Goal: Task Accomplishment & Management: Manage account settings

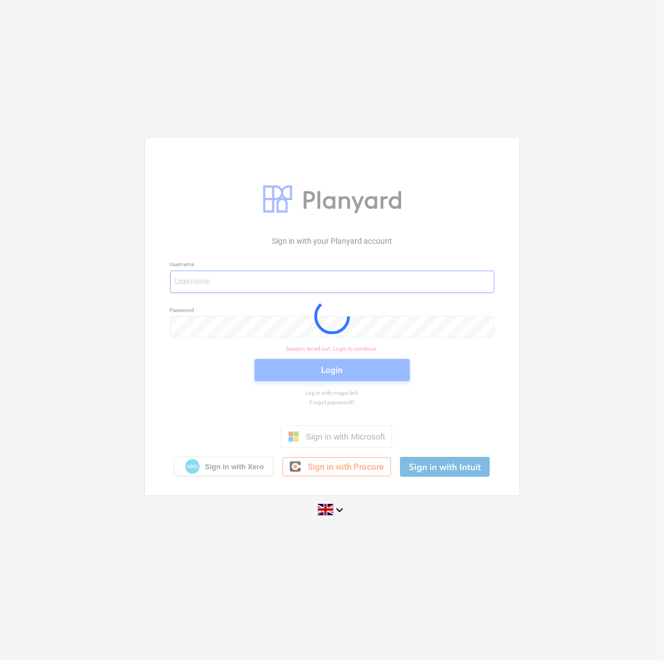
type input "[EMAIL_ADDRESS][DOMAIN_NAME]"
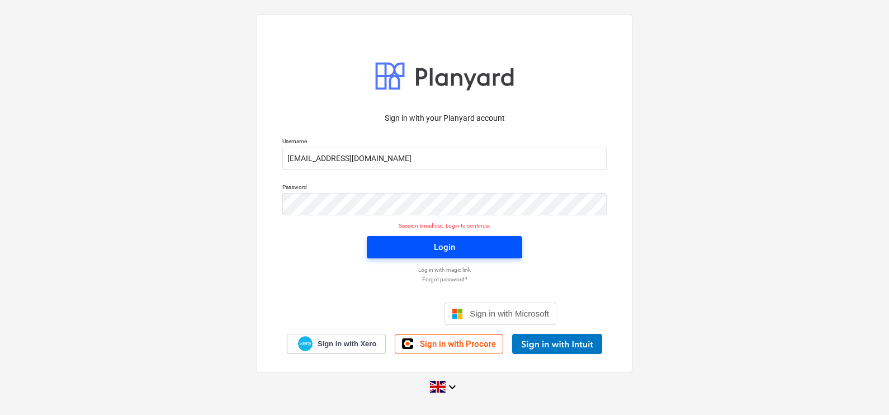
click at [410, 252] on span "Login" at bounding box center [444, 247] width 129 height 15
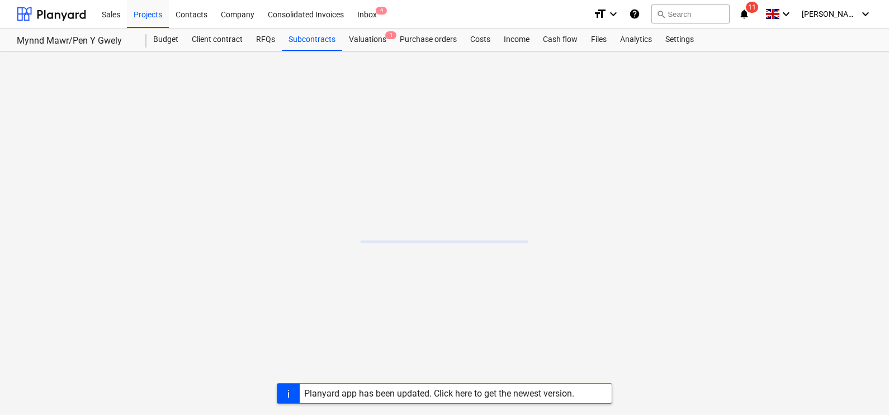
click at [464, 400] on div "Planyard app has been updated. Click here to get the newest version." at bounding box center [439, 394] width 279 height 20
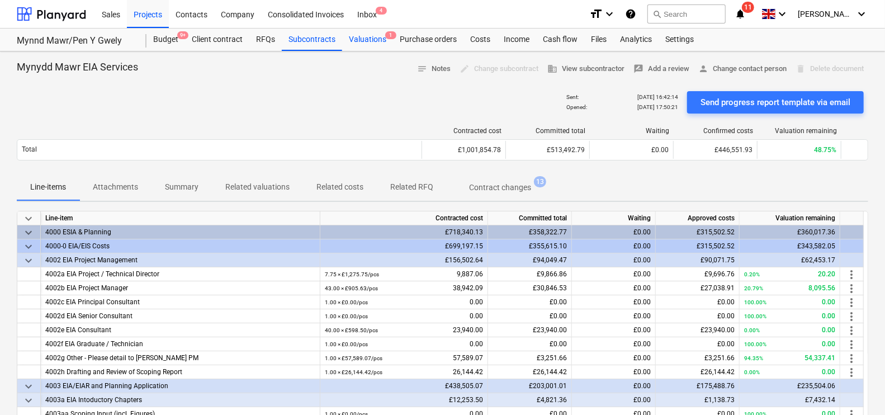
click at [372, 42] on div "Valuations 1" at bounding box center [367, 40] width 51 height 22
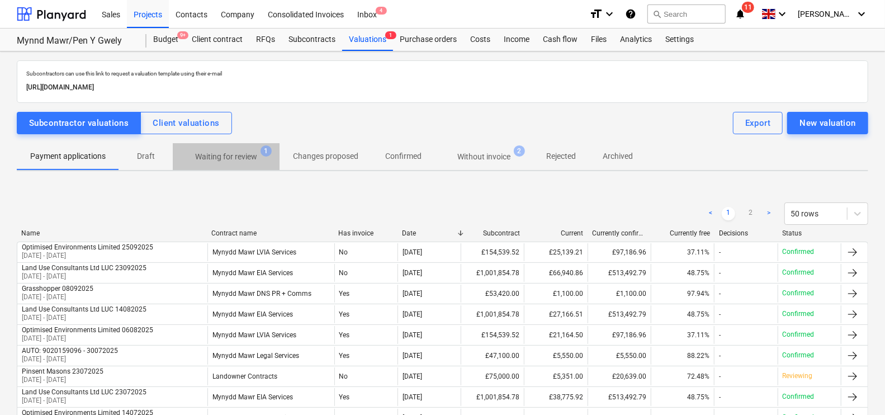
click at [248, 149] on span "Waiting for review 1" at bounding box center [226, 157] width 107 height 20
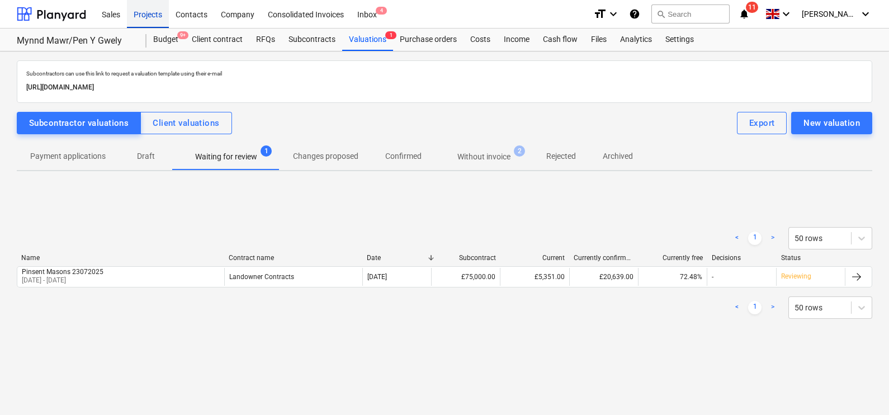
click at [165, 4] on div "Projects" at bounding box center [148, 13] width 42 height 29
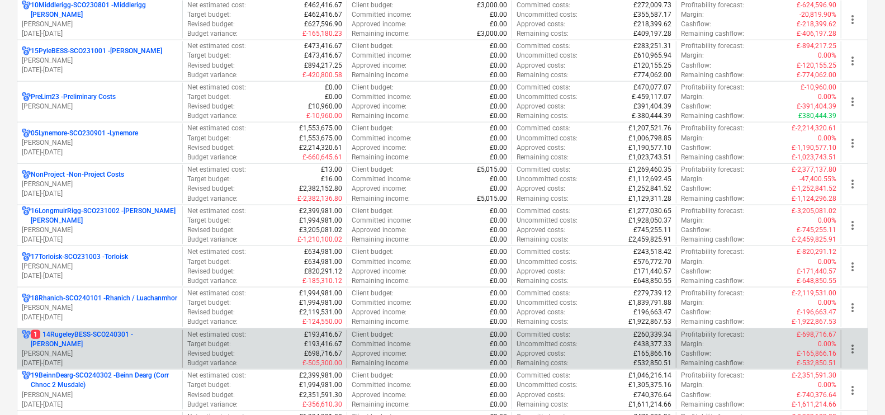
scroll to position [699, 0]
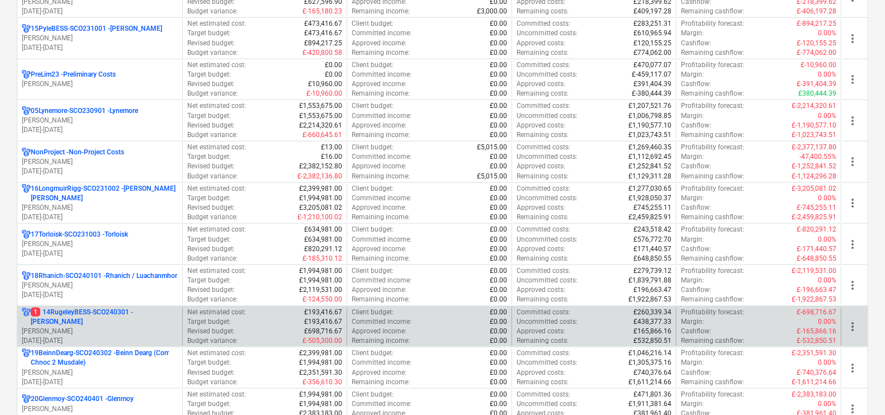
click at [123, 308] on div "1 14RugeleyBESS-SCO240301 - Rugeley BESS L. Petrie 01.04.2023 - 31.03.2027" at bounding box center [99, 327] width 165 height 39
click at [118, 313] on p "1 14RugeleyBESS-SCO240301 - Rugeley BESS" at bounding box center [104, 317] width 147 height 19
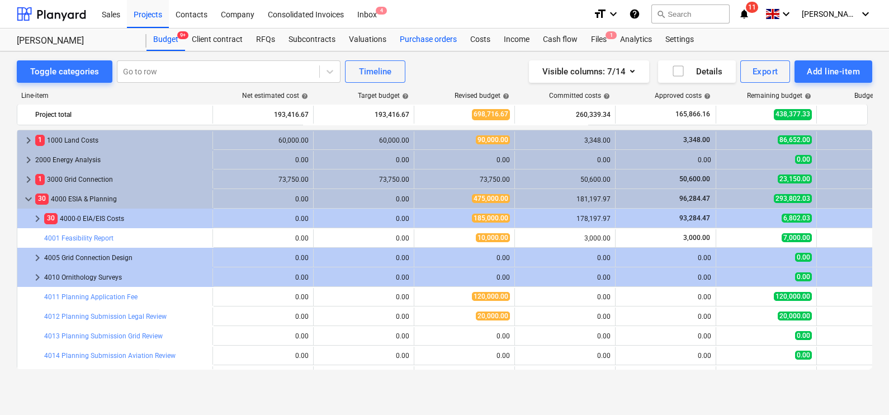
click at [421, 43] on div "Purchase orders" at bounding box center [428, 40] width 70 height 22
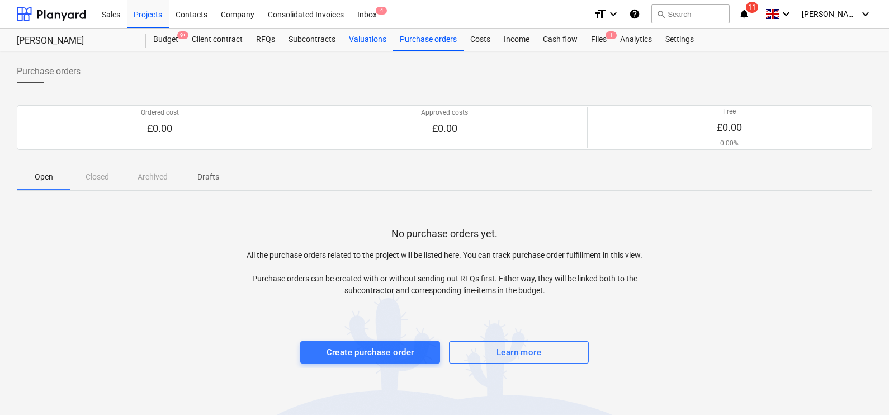
click at [367, 48] on div "Valuations" at bounding box center [367, 40] width 51 height 22
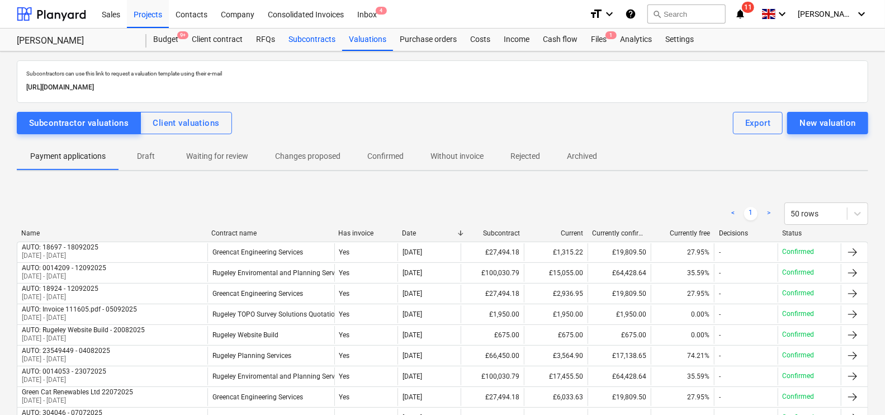
click at [330, 45] on div "Subcontracts" at bounding box center [312, 40] width 60 height 22
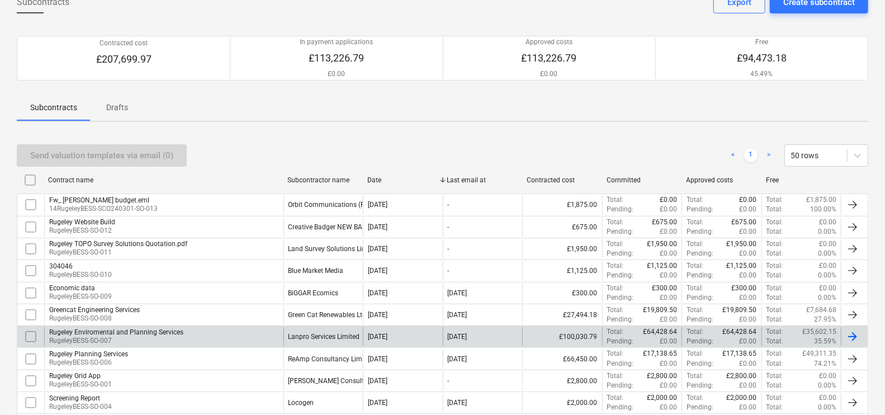
scroll to position [139, 0]
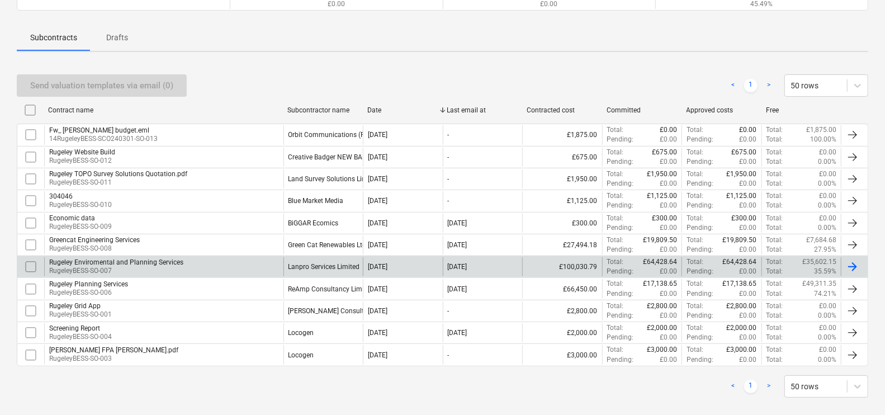
click at [297, 273] on div "Lanpro Services Limited" at bounding box center [324, 266] width 80 height 19
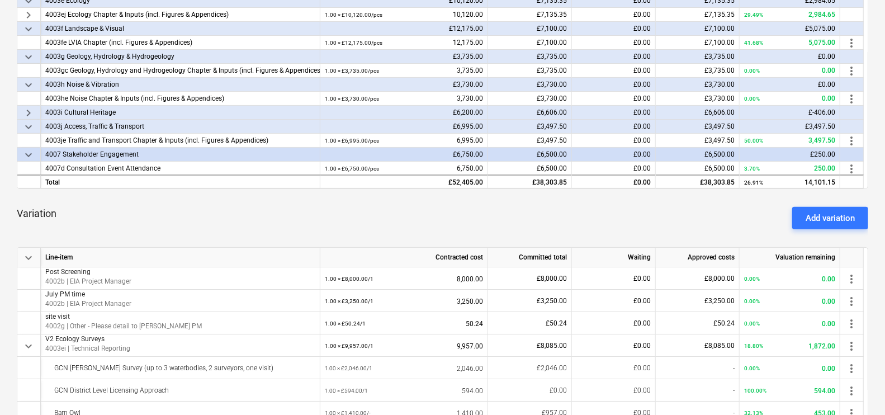
scroll to position [419, 0]
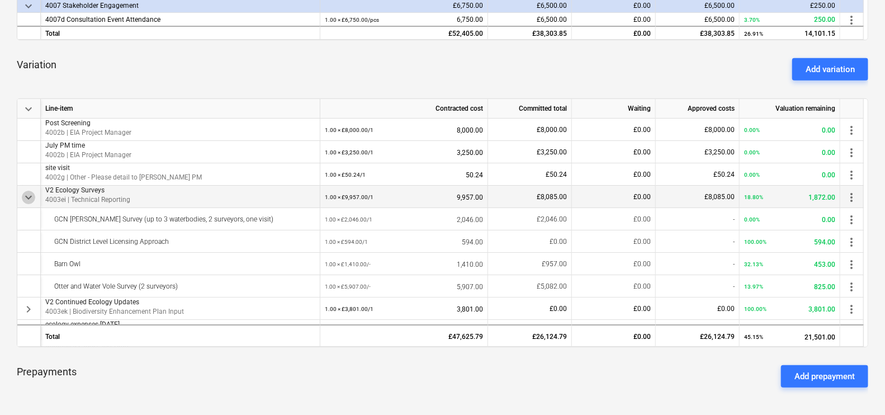
click at [29, 197] on span "keyboard_arrow_down" at bounding box center [28, 197] width 13 height 13
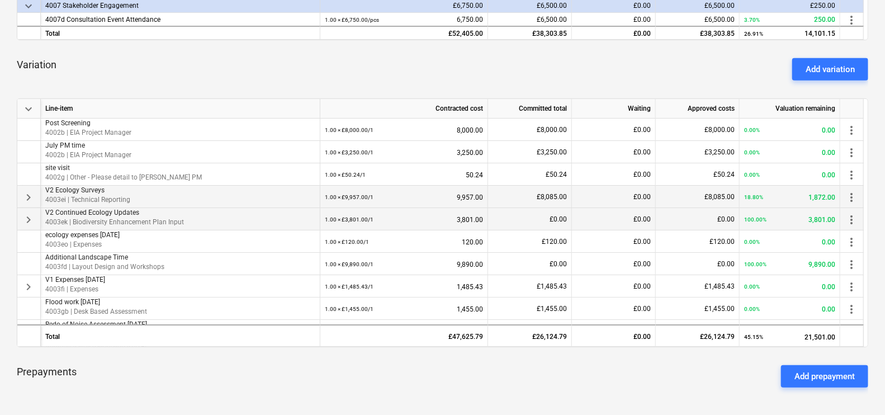
click at [22, 215] on span "keyboard_arrow_right" at bounding box center [28, 219] width 13 height 13
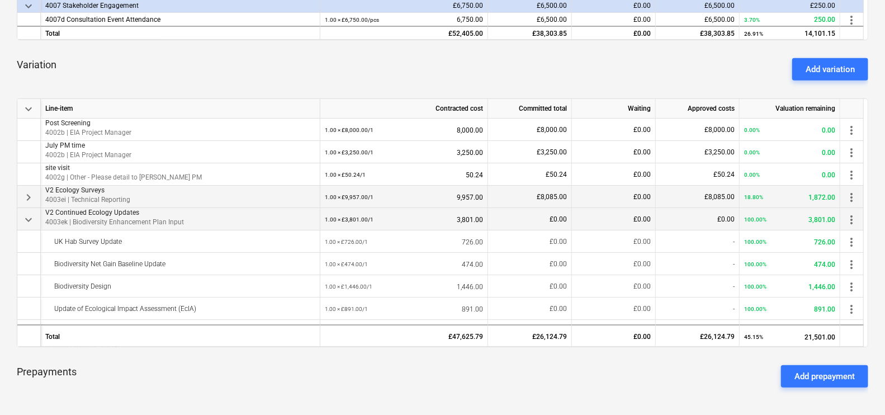
click at [32, 220] on span "keyboard_arrow_down" at bounding box center [28, 219] width 13 height 13
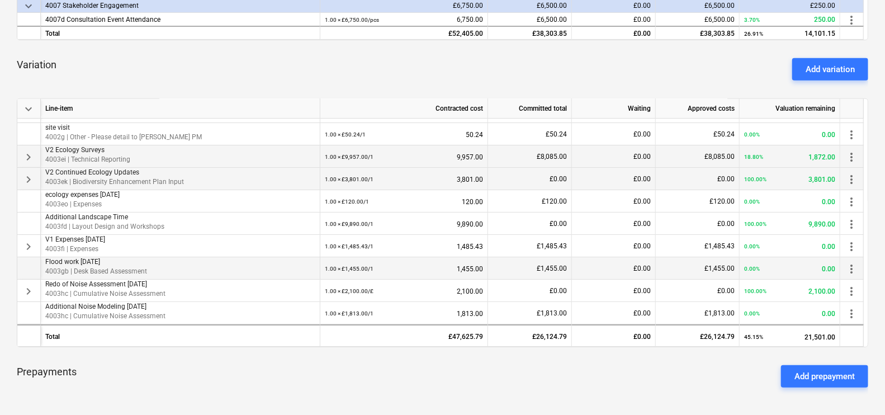
scroll to position [69, 0]
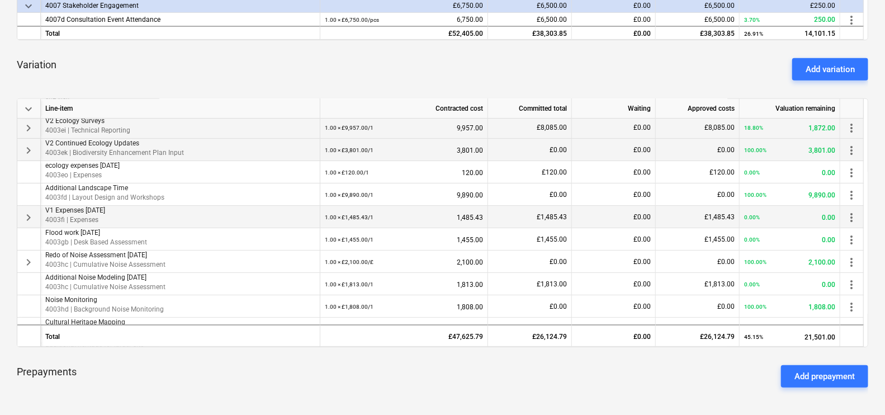
click at [28, 212] on span "keyboard_arrow_right" at bounding box center [28, 217] width 13 height 13
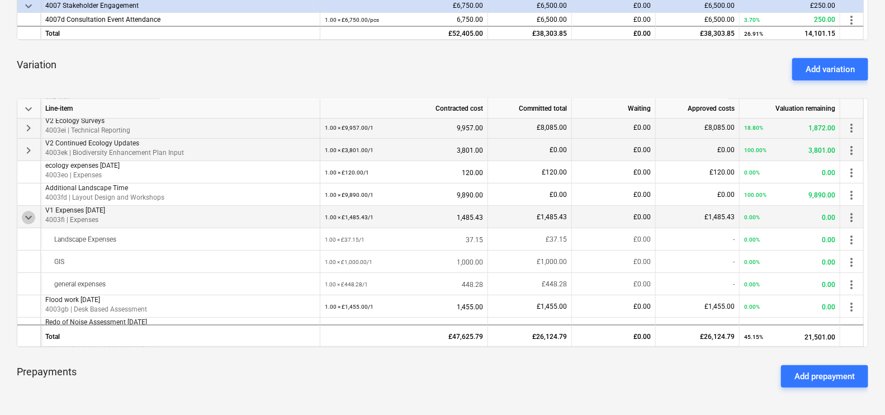
click at [28, 212] on span "keyboard_arrow_down" at bounding box center [28, 217] width 13 height 13
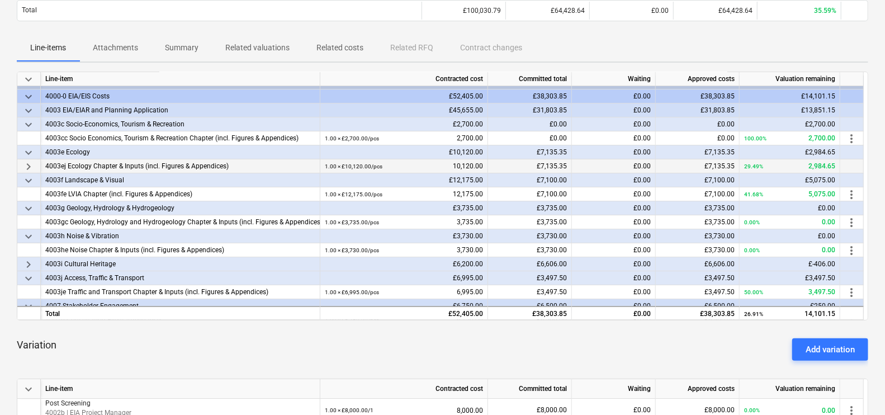
scroll to position [0, 0]
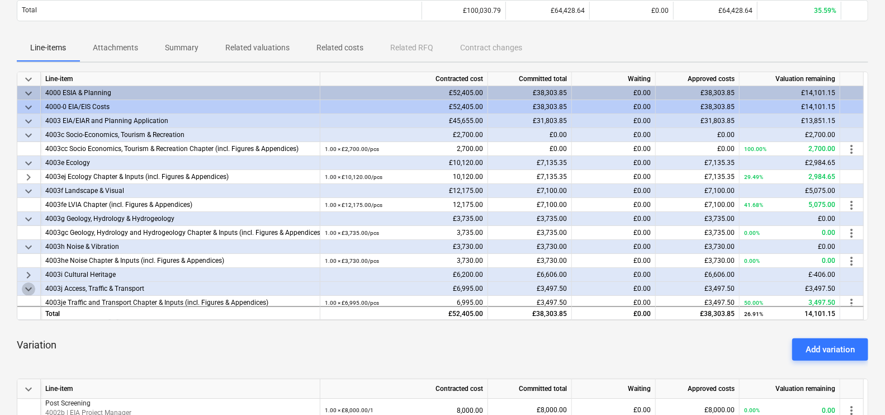
click at [26, 285] on span "keyboard_arrow_down" at bounding box center [28, 288] width 13 height 13
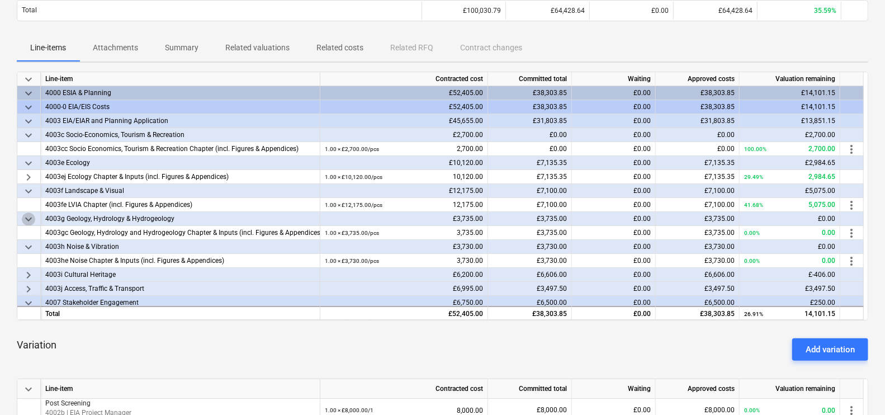
click at [30, 215] on span "keyboard_arrow_down" at bounding box center [28, 218] width 13 height 13
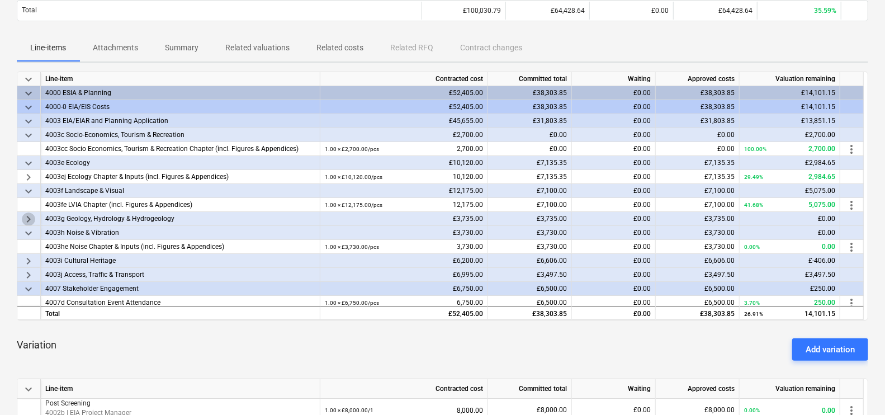
click at [30, 213] on span "keyboard_arrow_right" at bounding box center [28, 218] width 13 height 13
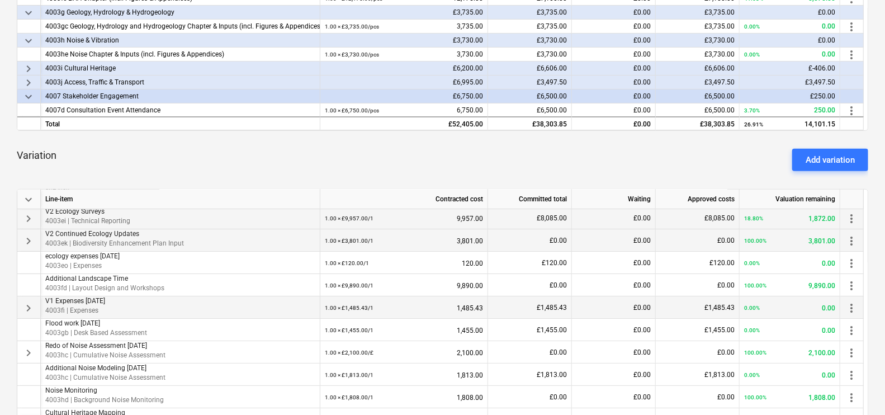
scroll to position [349, 0]
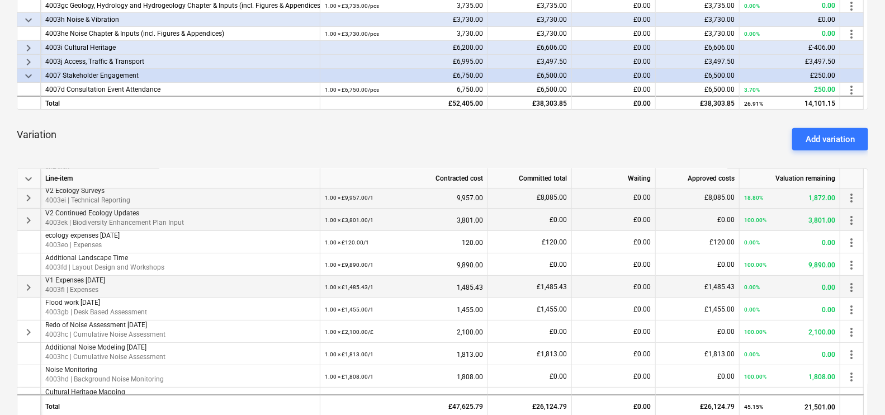
click at [26, 219] on span "keyboard_arrow_right" at bounding box center [28, 220] width 13 height 13
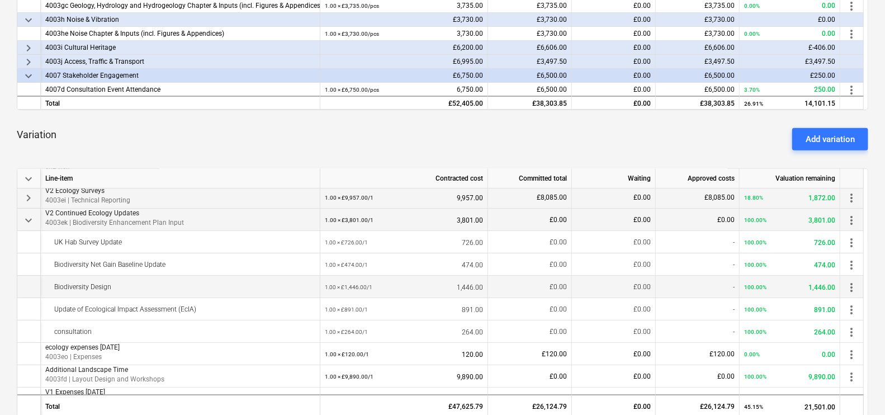
click at [31, 219] on span "keyboard_arrow_down" at bounding box center [28, 220] width 13 height 13
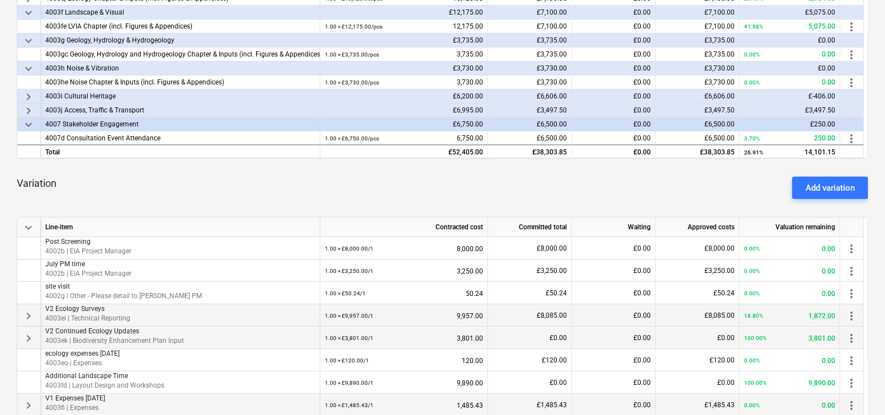
scroll to position [279, 0]
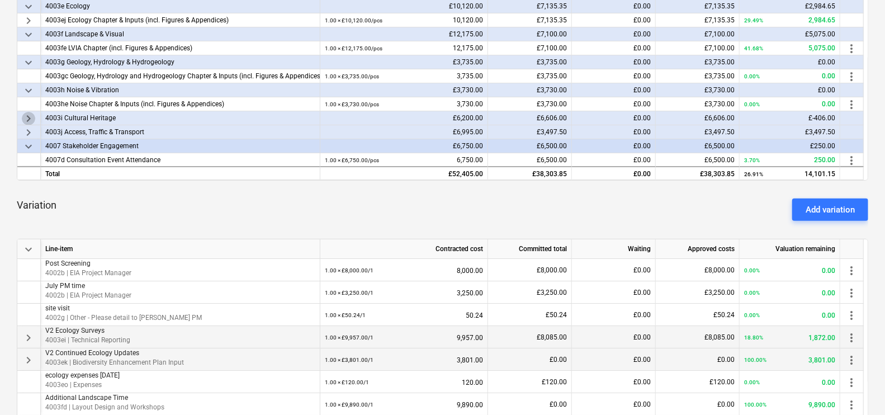
click at [30, 116] on span "keyboard_arrow_right" at bounding box center [28, 118] width 13 height 13
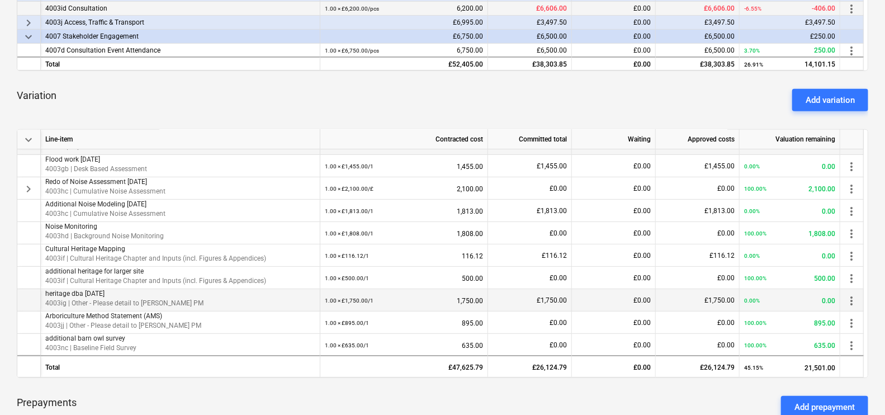
scroll to position [419, 0]
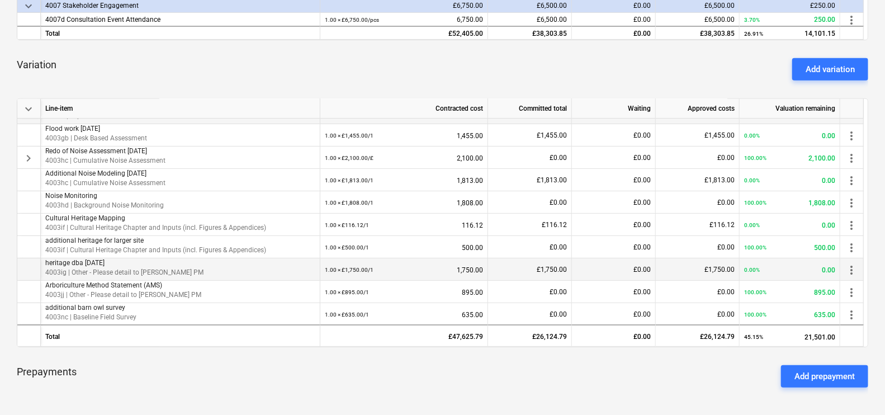
click at [111, 268] on p "4003ig | Other - Please detail to Galileo PM" at bounding box center [180, 273] width 270 height 10
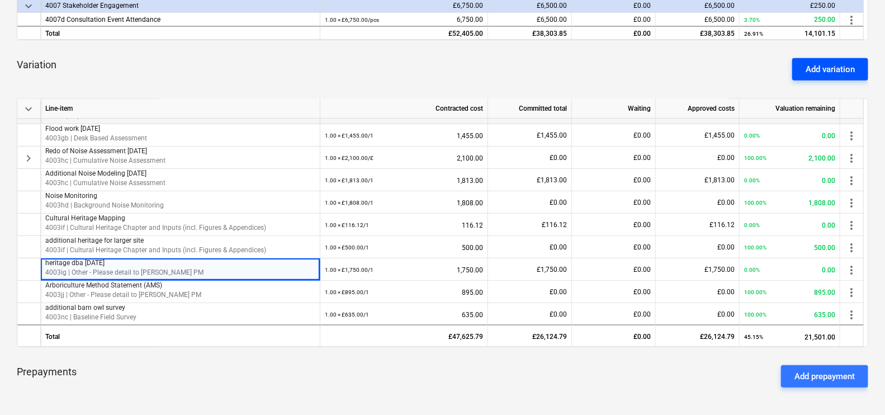
drag, startPoint x: 721, startPoint y: 78, endPoint x: 827, endPoint y: 65, distance: 106.5
click at [722, 78] on div "Variation Add variation" at bounding box center [443, 69] width 852 height 40
click at [848, 67] on div "Add variation" at bounding box center [830, 69] width 49 height 15
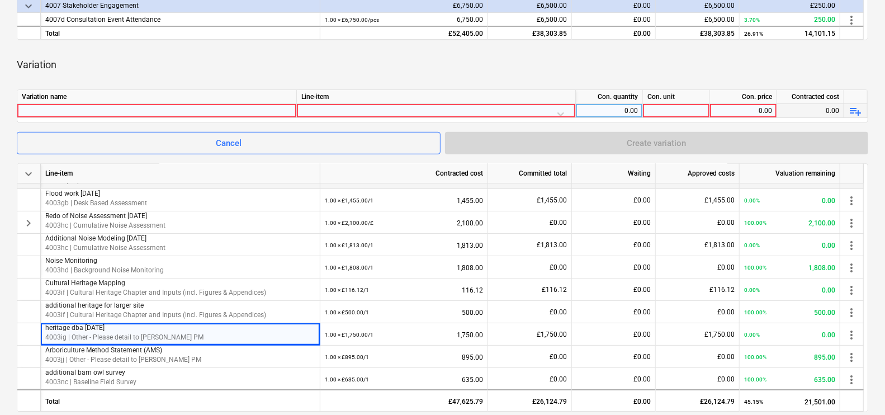
click at [104, 112] on div at bounding box center [157, 110] width 270 height 13
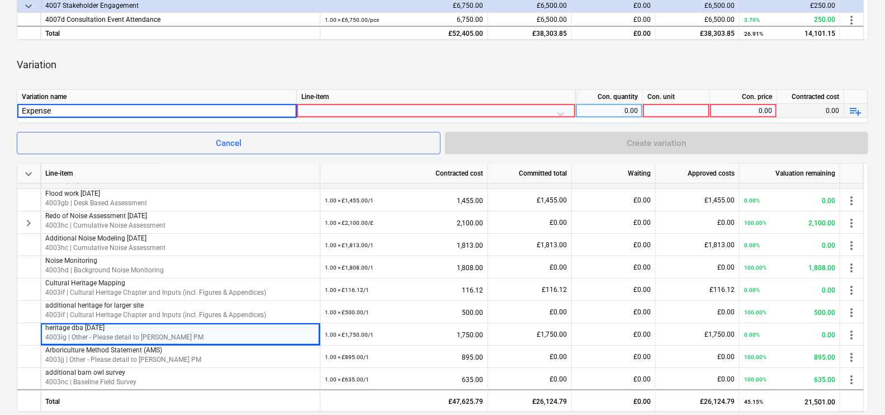
type input "Expenses"
click at [357, 113] on div at bounding box center [436, 114] width 270 height 20
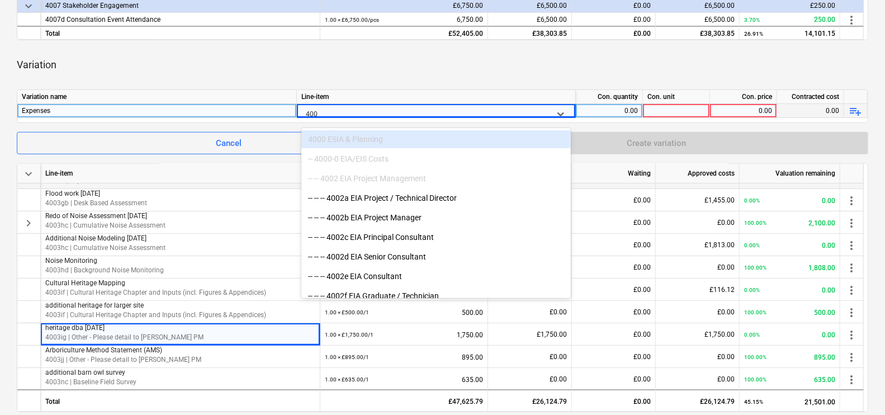
type input "4003"
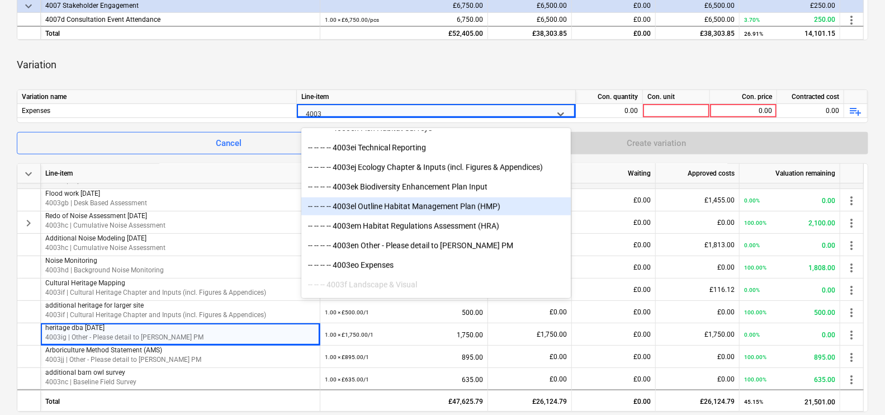
scroll to position [699, 0]
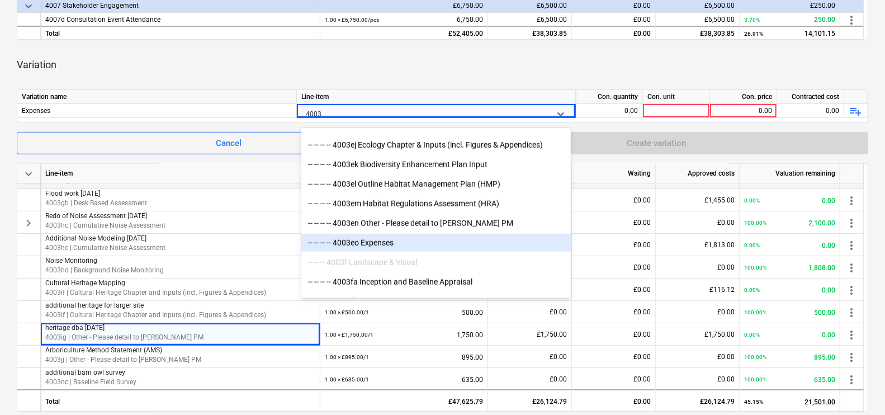
click at [415, 241] on div "-- -- -- -- 4003eo Expenses" at bounding box center [436, 243] width 270 height 18
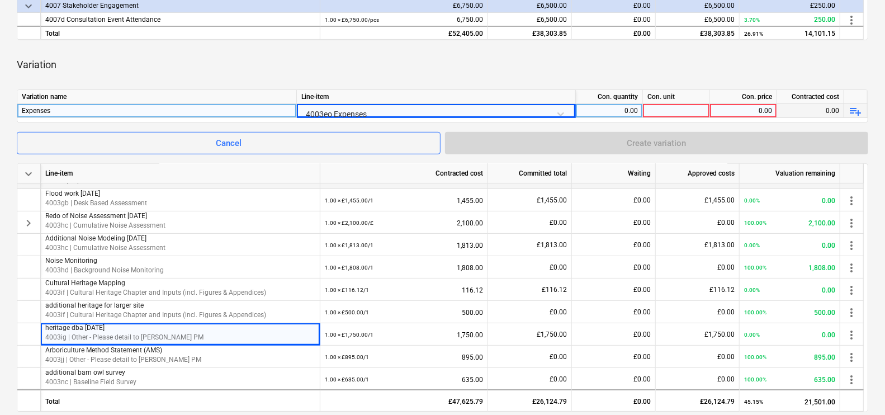
click at [624, 112] on div "0.00" at bounding box center [609, 111] width 58 height 14
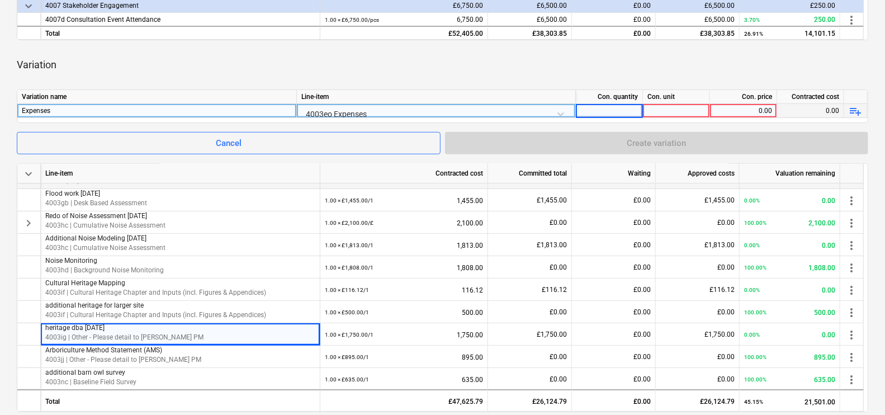
type input "1"
click at [663, 104] on div at bounding box center [676, 111] width 67 height 14
type input "1"
click at [755, 111] on div "0.00" at bounding box center [744, 111] width 58 height 14
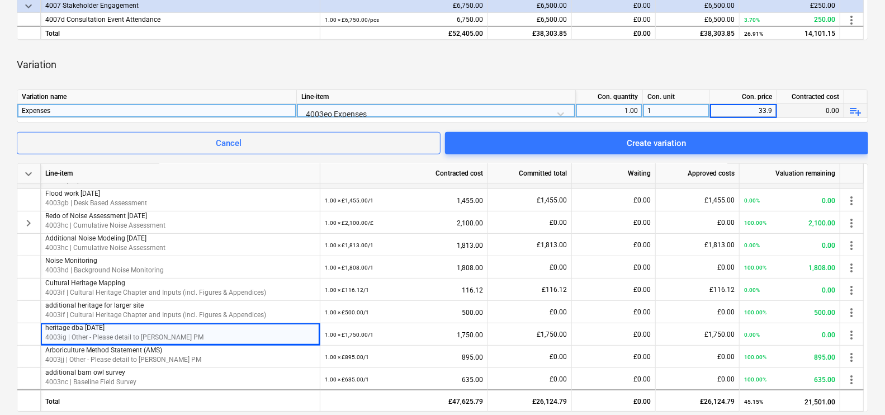
type input "33.97"
click at [659, 69] on div "Variation" at bounding box center [443, 64] width 852 height 31
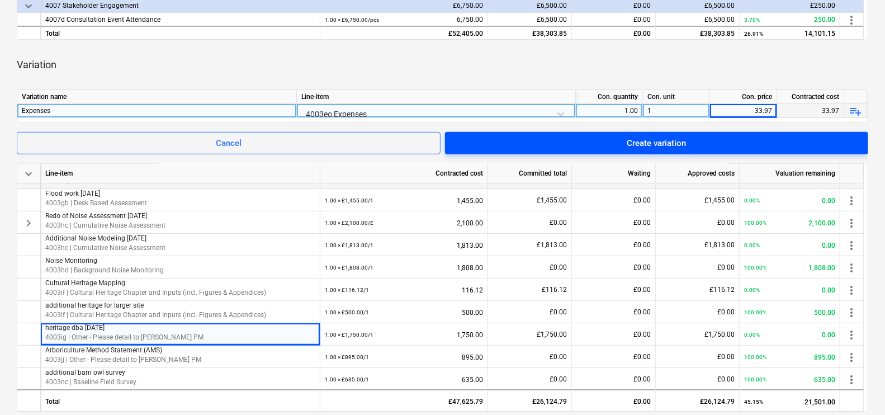
click at [712, 145] on span "Create variation" at bounding box center [657, 143] width 396 height 15
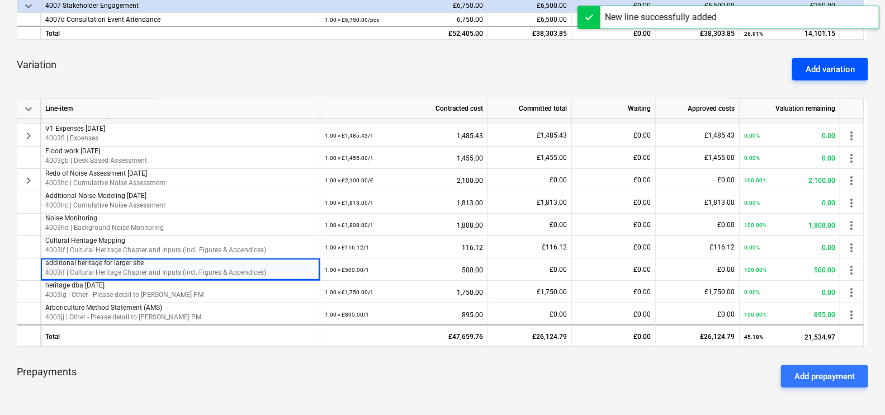
click at [835, 62] on div "Add variation" at bounding box center [830, 69] width 49 height 15
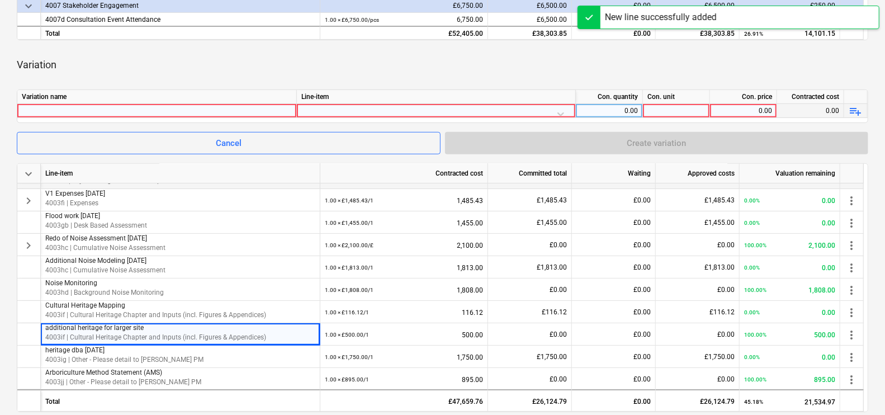
click at [100, 108] on div at bounding box center [157, 110] width 270 height 13
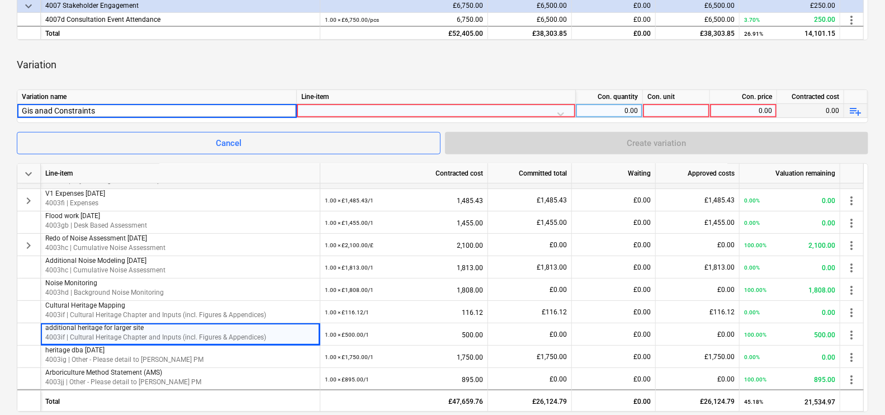
type input "Gis anad Constraints"
click at [437, 109] on div at bounding box center [436, 114] width 270 height 20
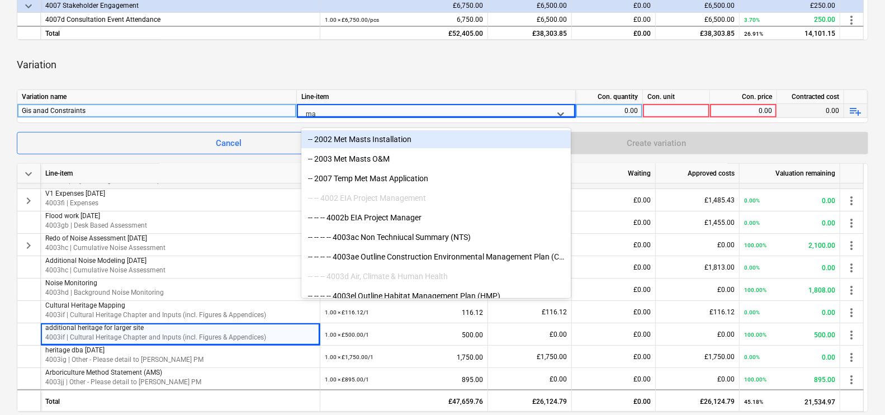
type input "map"
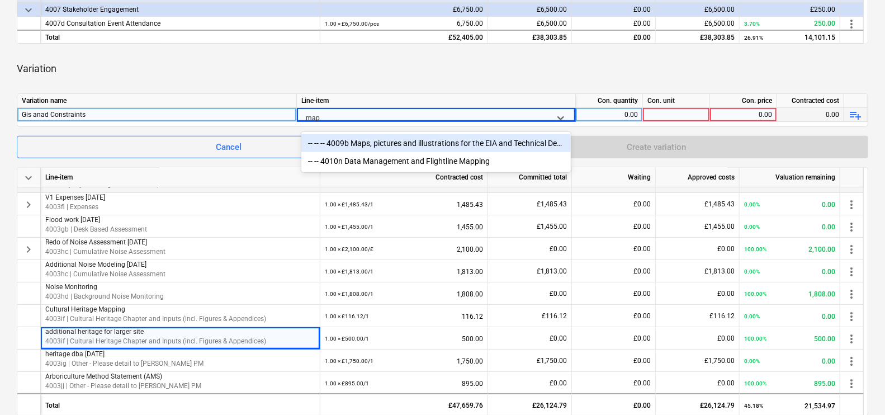
scroll to position [419, 0]
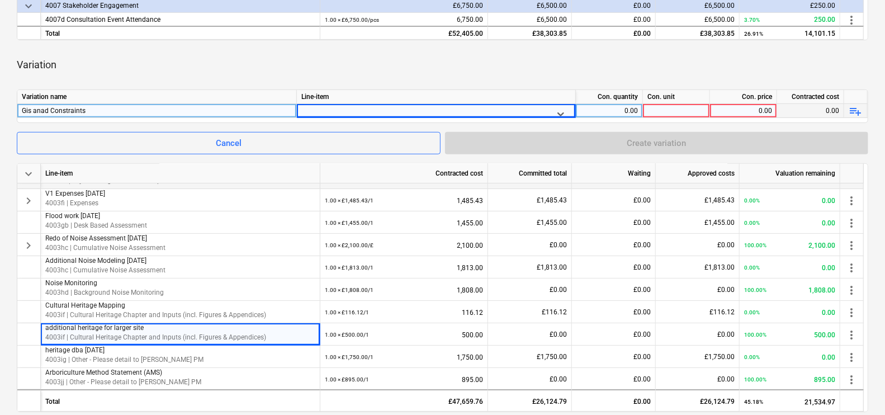
drag, startPoint x: 352, startPoint y: 109, endPoint x: 296, endPoint y: 112, distance: 56.0
click at [0, 0] on div "Gis anad Constraints Select is focused ,type to refine list, press Down to open…" at bounding box center [0, 0] width 0 height 0
click at [318, 112] on div at bounding box center [426, 114] width 240 height 14
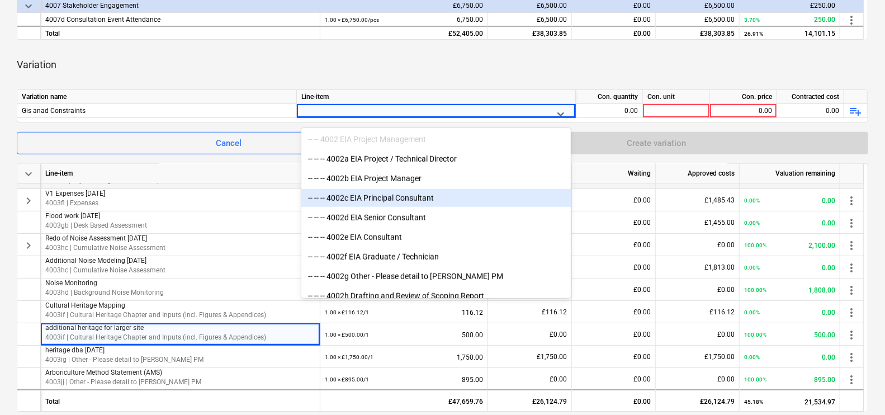
scroll to position [629, 0]
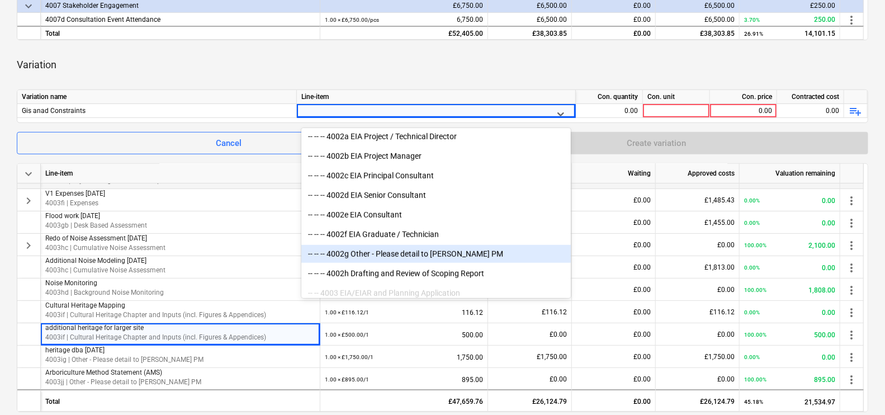
click at [429, 252] on div "-- -- -- 4002g Other - Please detail to Galileo PM" at bounding box center [436, 254] width 270 height 18
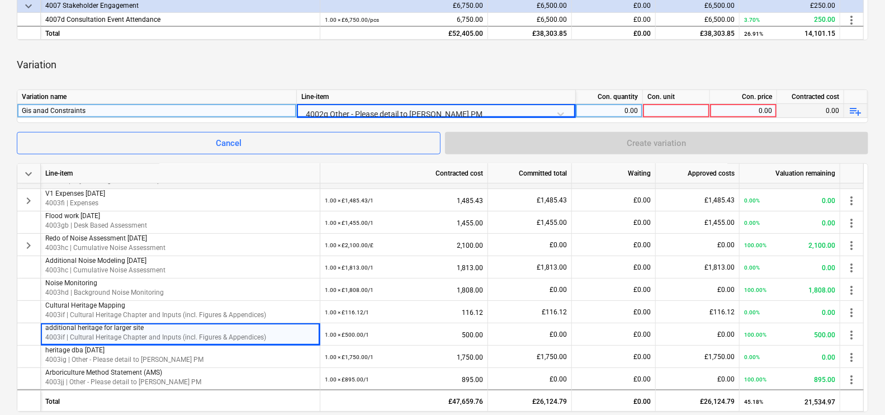
click at [615, 106] on div "0.00" at bounding box center [609, 111] width 58 height 14
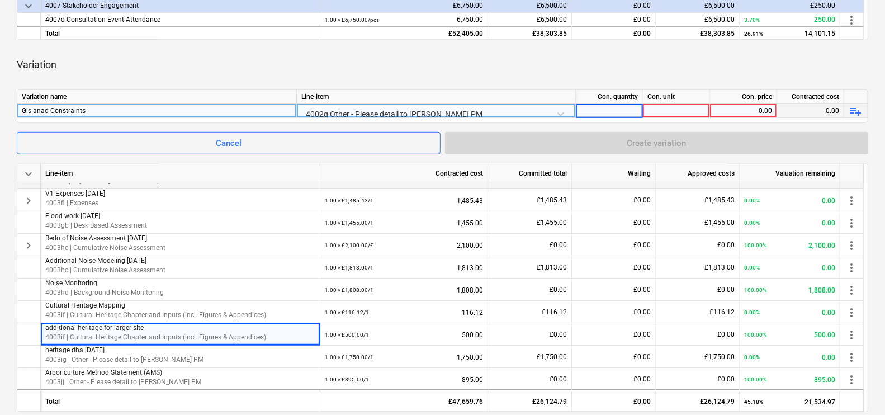
type input "1"
click at [667, 110] on div at bounding box center [676, 111] width 67 height 14
click at [752, 112] on div "0.00" at bounding box center [744, 111] width 58 height 14
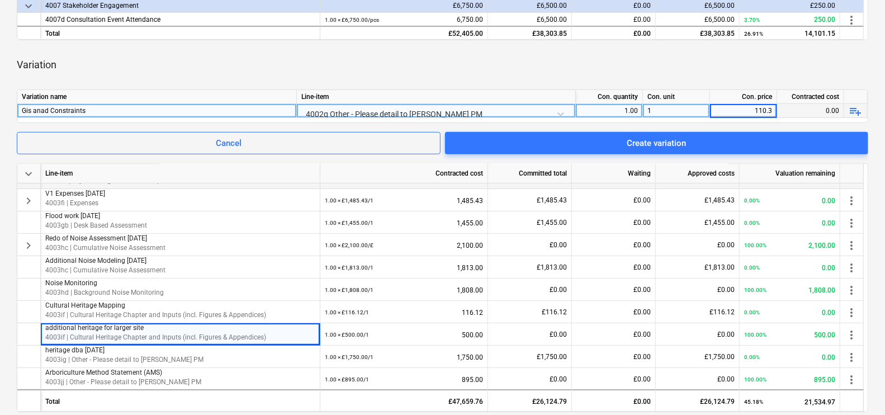
type input "110.34"
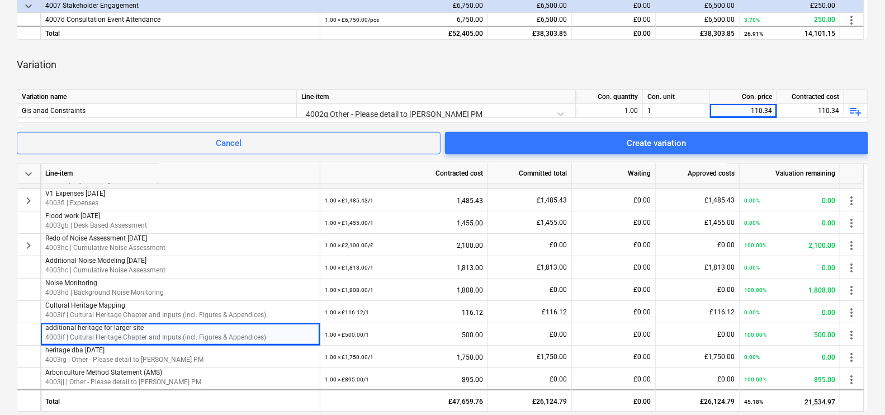
drag, startPoint x: 752, startPoint y: 67, endPoint x: 741, endPoint y: 126, distance: 60.1
click at [752, 70] on div "Variation" at bounding box center [443, 64] width 852 height 31
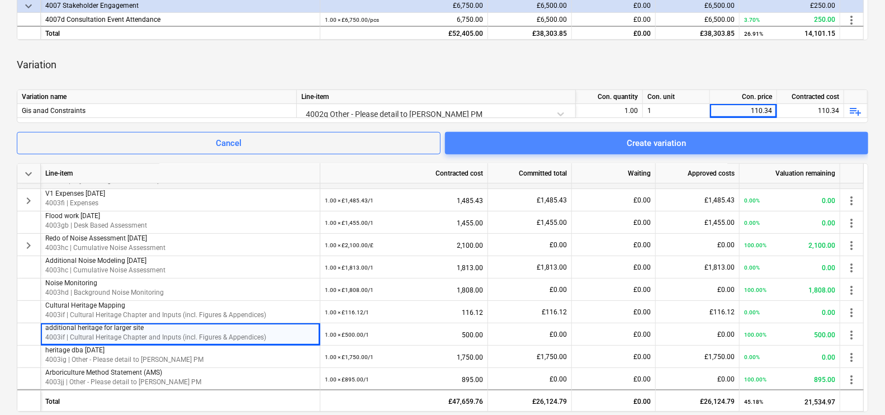
click at [728, 149] on span "Create variation" at bounding box center [657, 143] width 396 height 15
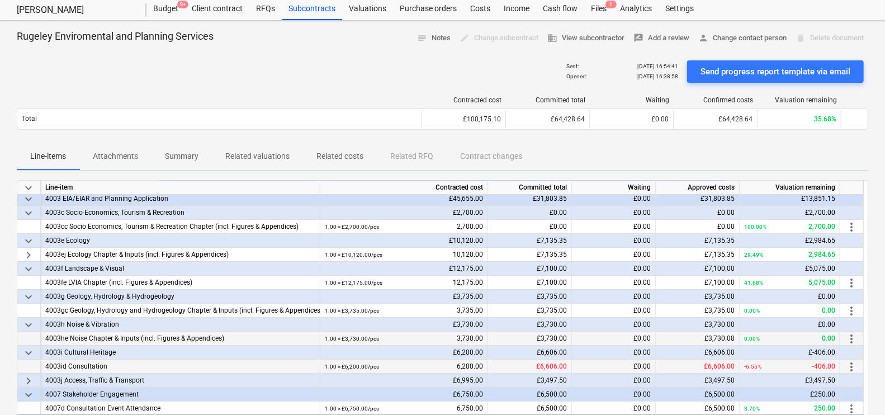
scroll to position [69, 0]
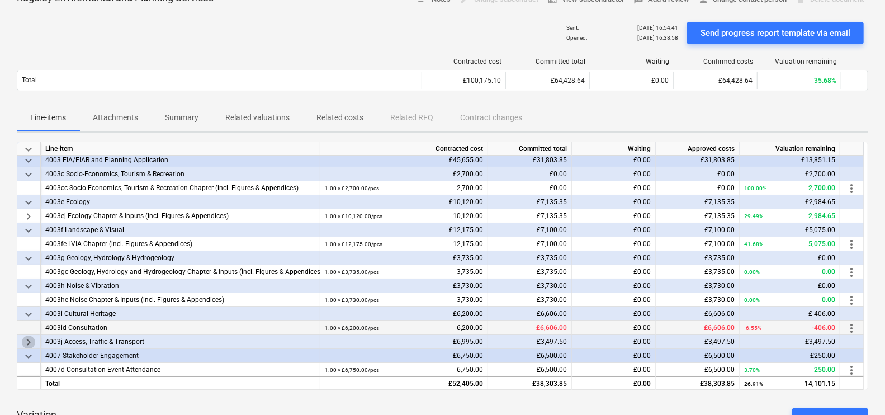
click at [32, 339] on span "keyboard_arrow_right" at bounding box center [28, 342] width 13 height 13
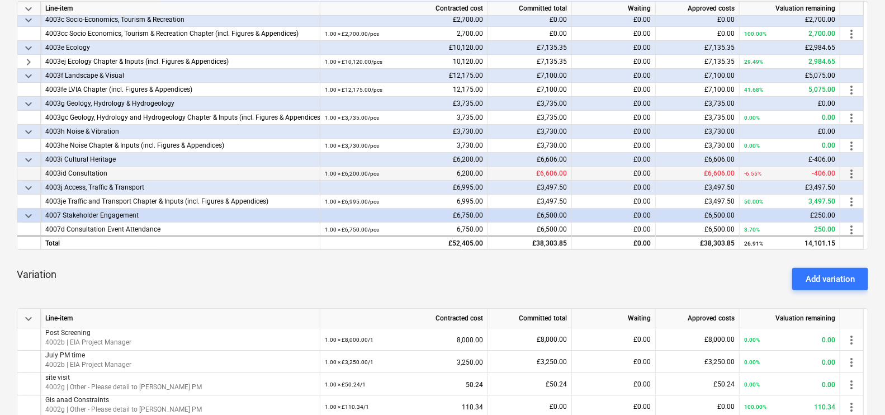
scroll to position [279, 0]
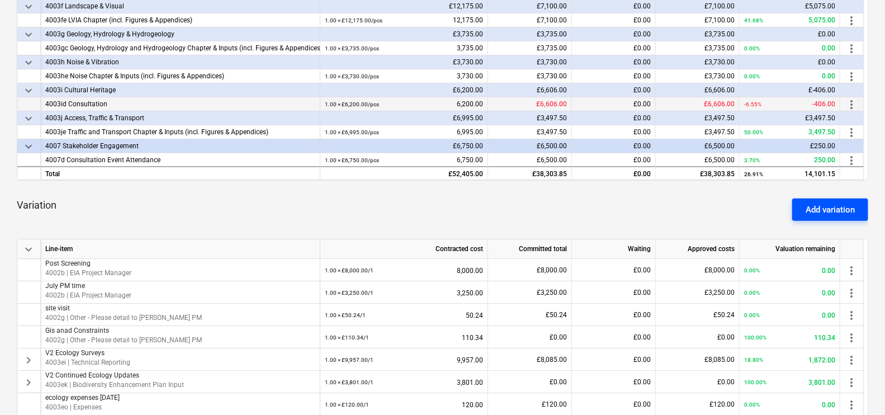
click at [837, 214] on div "Add variation" at bounding box center [830, 209] width 49 height 15
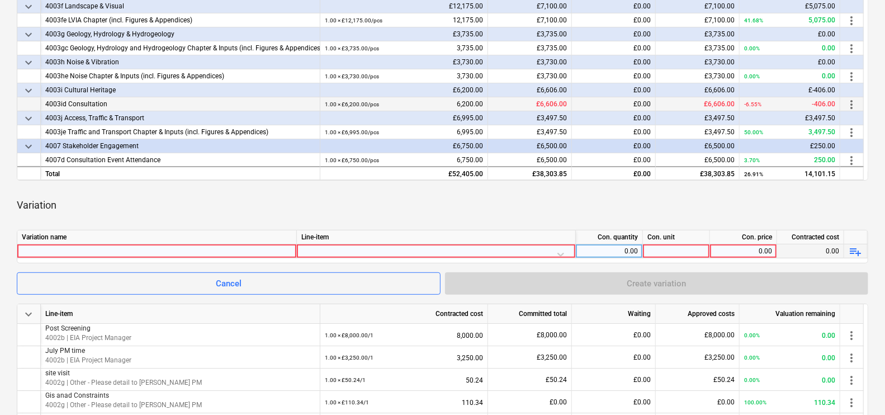
click at [196, 253] on div at bounding box center [157, 250] width 270 height 13
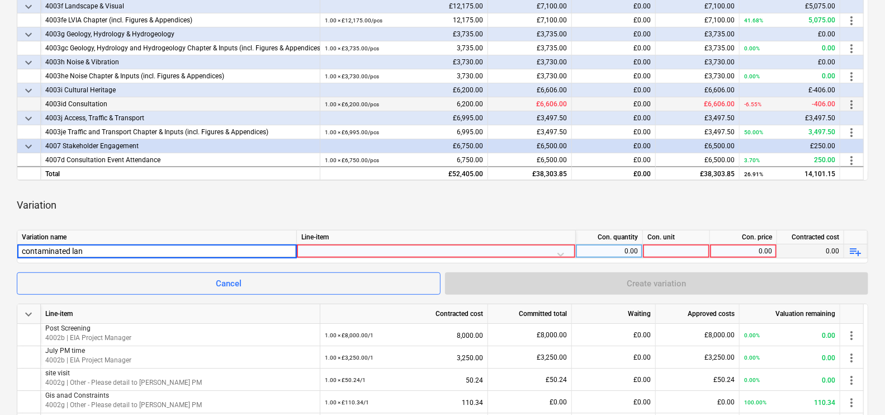
type input "contaminated land"
click at [474, 251] on div at bounding box center [436, 254] width 270 height 20
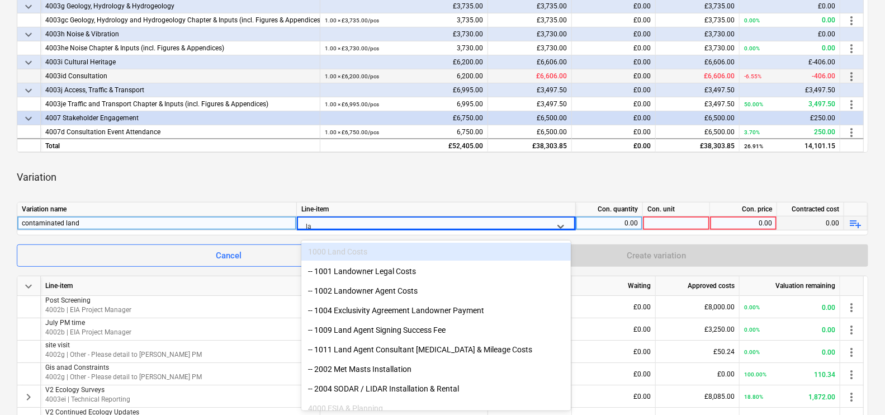
type input "l"
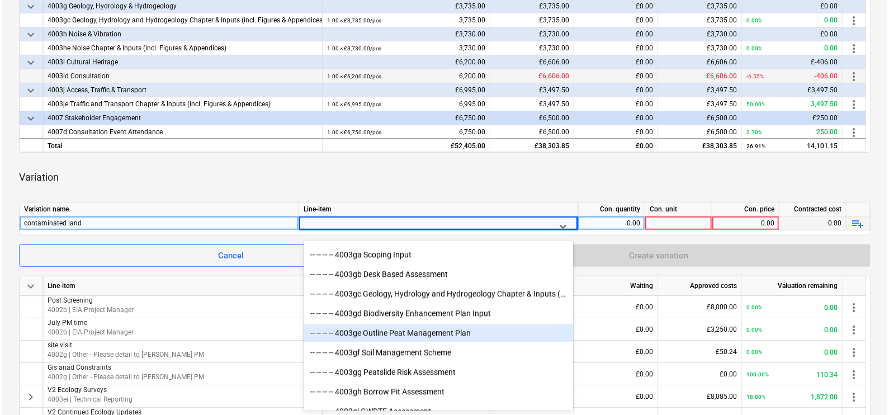
scroll to position [1957, 0]
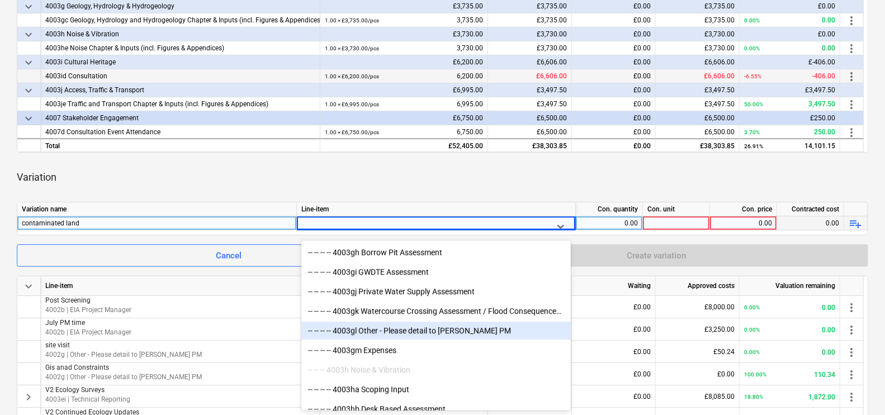
click at [414, 327] on div "-- -- -- -- 4003gl Other - Please detail to Galileo PM" at bounding box center [436, 331] width 270 height 18
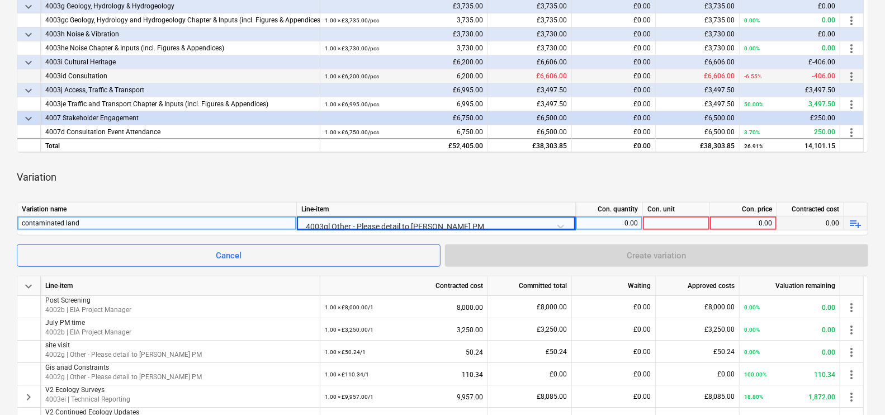
click at [665, 220] on div at bounding box center [676, 223] width 67 height 14
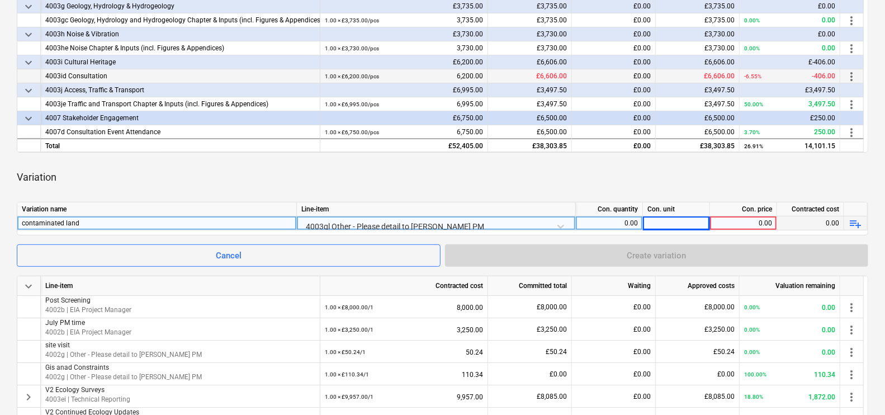
click at [687, 225] on div at bounding box center [676, 223] width 67 height 14
type input "1"
click at [619, 220] on div "0.00" at bounding box center [609, 223] width 58 height 14
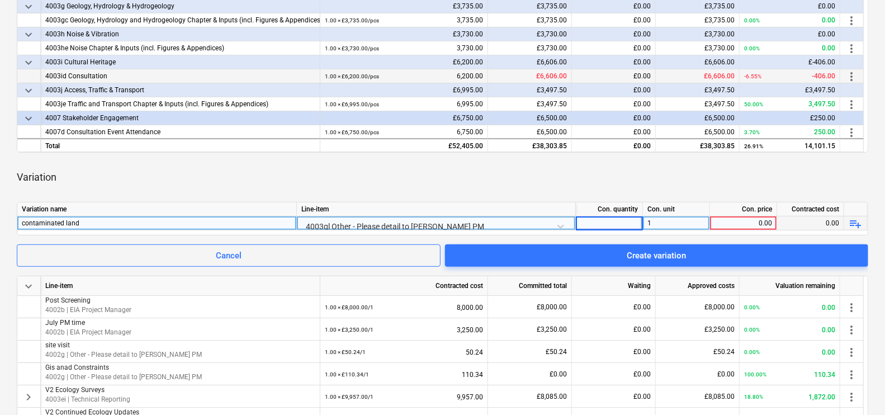
type input "1"
click at [747, 220] on div "0.00" at bounding box center [744, 223] width 58 height 14
type input "3375"
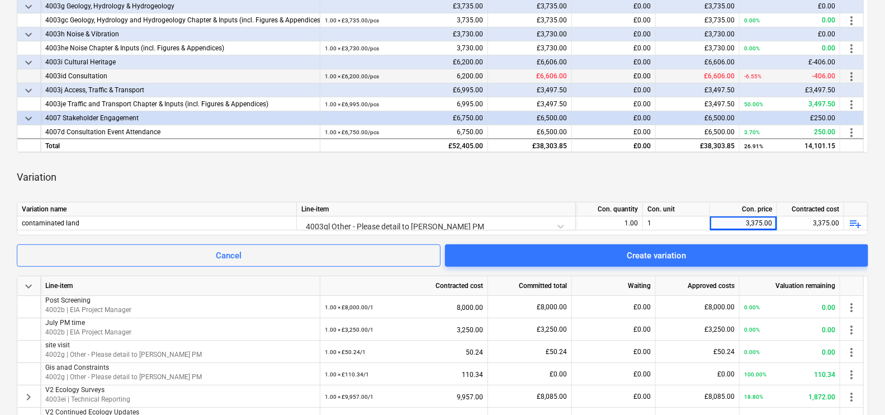
click at [760, 195] on div "keyboard_arrow_down Line-item Contracted cost Committed total Waiting Approved …" at bounding box center [443, 239] width 852 height 670
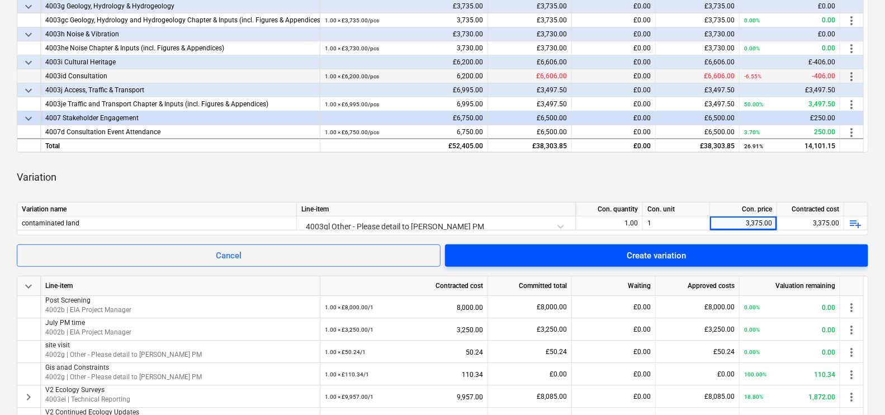
click at [727, 257] on span "Create variation" at bounding box center [657, 255] width 396 height 15
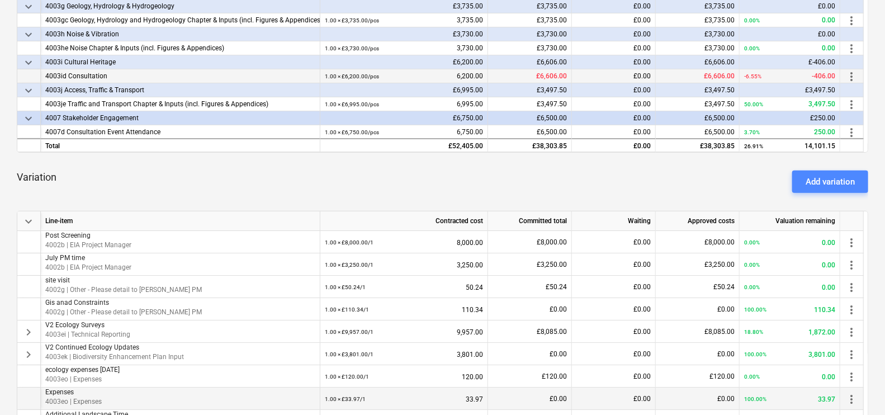
click at [843, 184] on div "Add variation" at bounding box center [830, 181] width 49 height 15
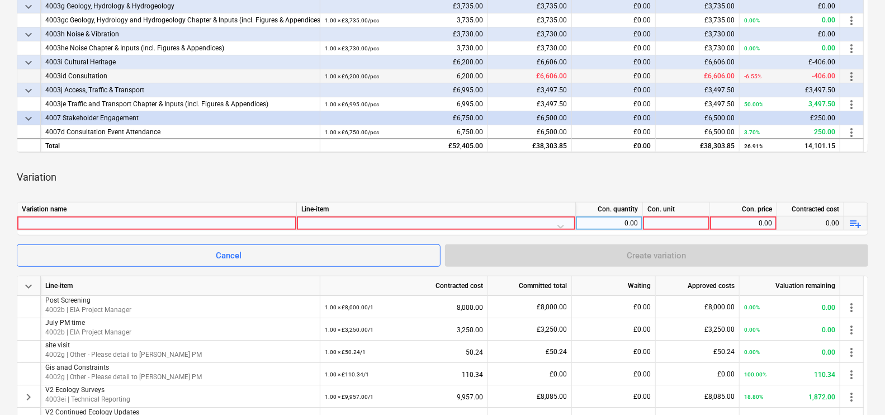
click at [215, 226] on div at bounding box center [157, 222] width 270 height 13
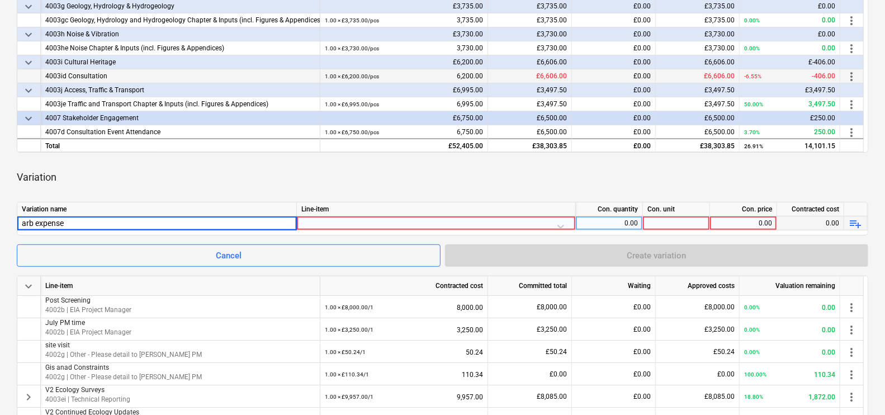
type input "arb expenses"
click at [363, 225] on div at bounding box center [436, 226] width 270 height 20
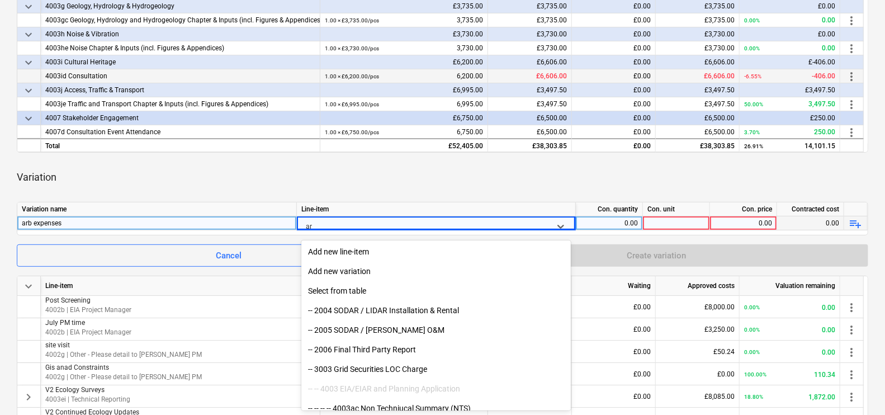
type input "a"
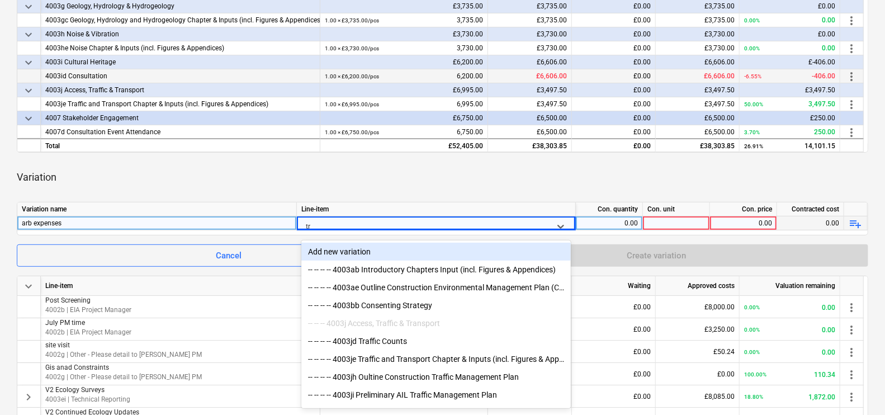
type input "tre"
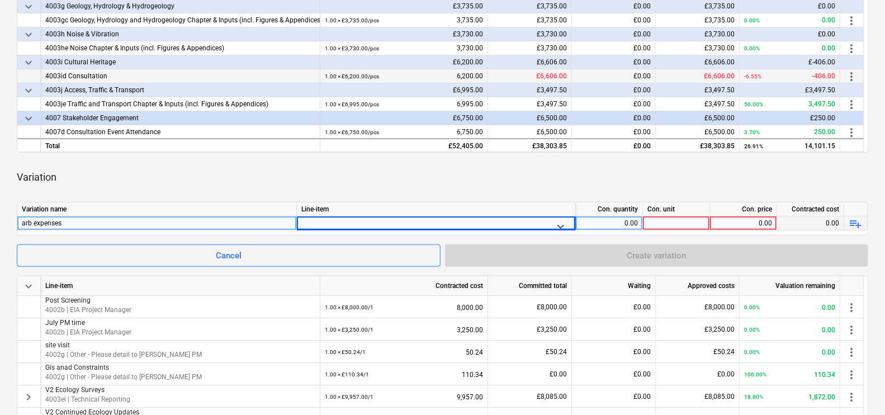
click at [375, 228] on div at bounding box center [426, 226] width 240 height 14
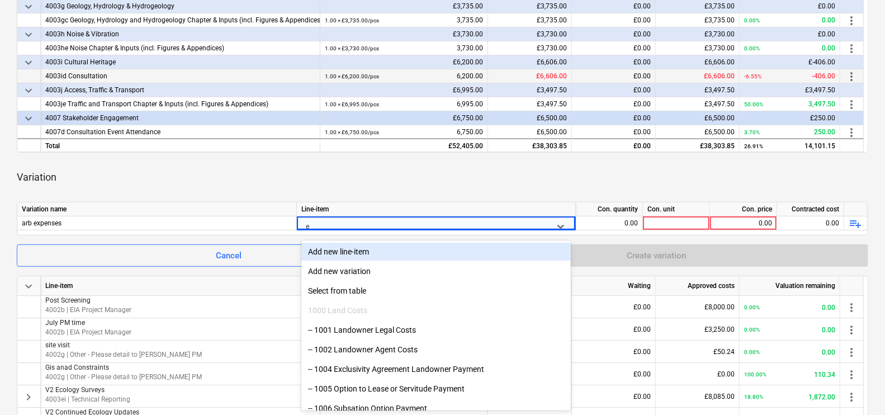
type input "ex"
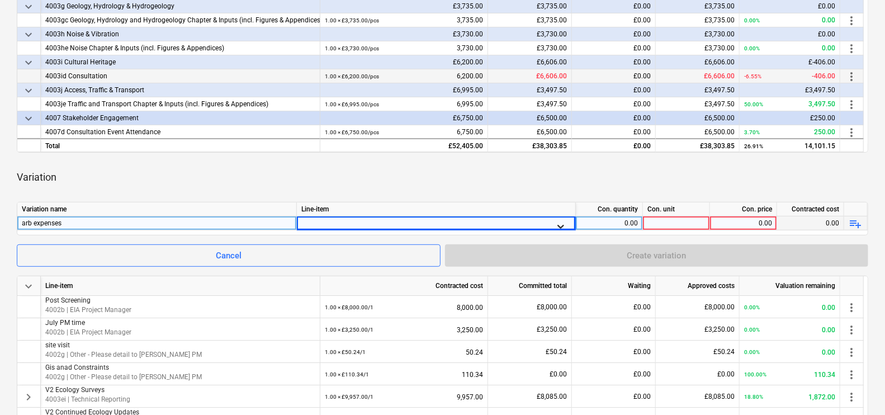
click at [566, 223] on div at bounding box center [561, 226] width 20 height 20
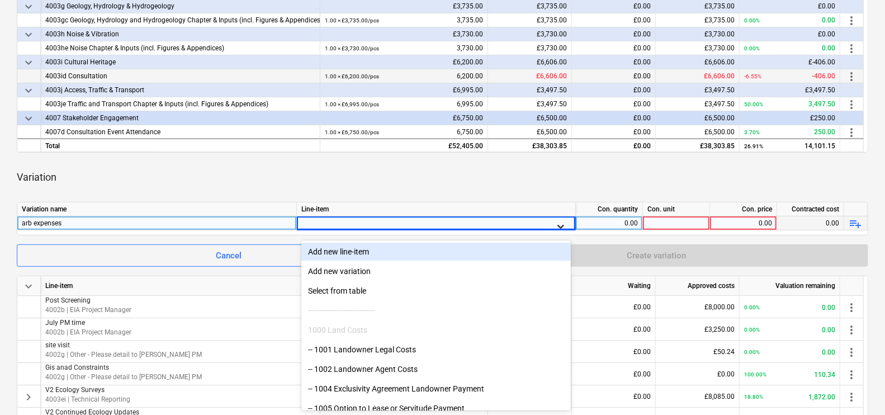
click at [558, 226] on icon at bounding box center [560, 226] width 11 height 11
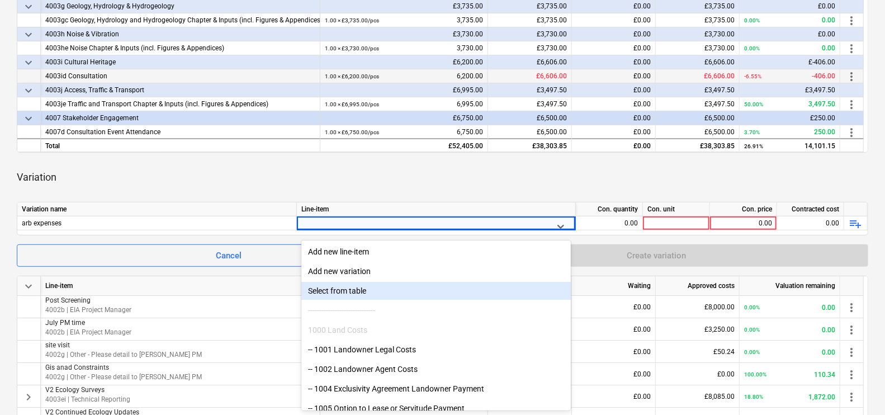
click at [352, 284] on div "Select from table" at bounding box center [436, 291] width 270 height 18
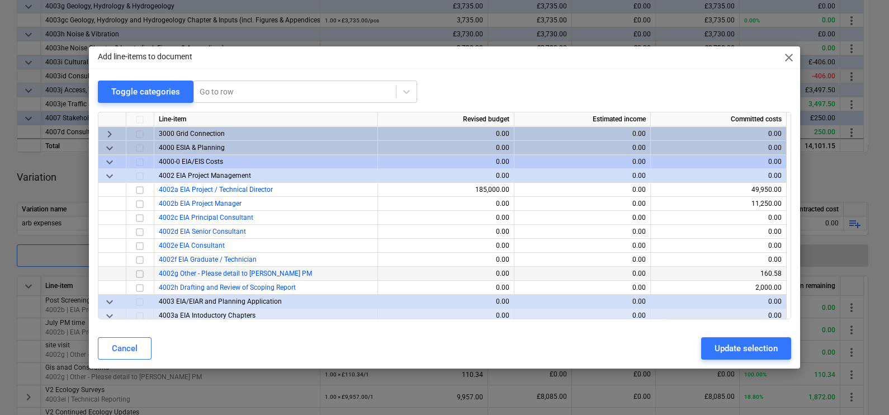
scroll to position [69, 0]
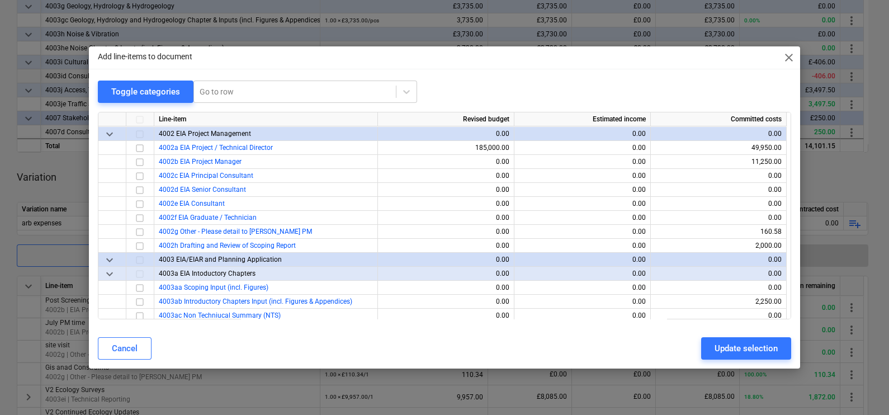
click at [105, 136] on span "keyboard_arrow_down" at bounding box center [109, 133] width 13 height 13
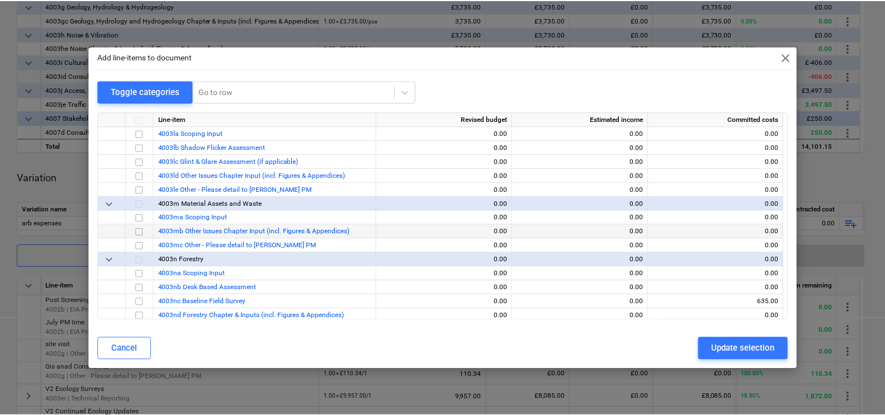
scroll to position [1678, 0]
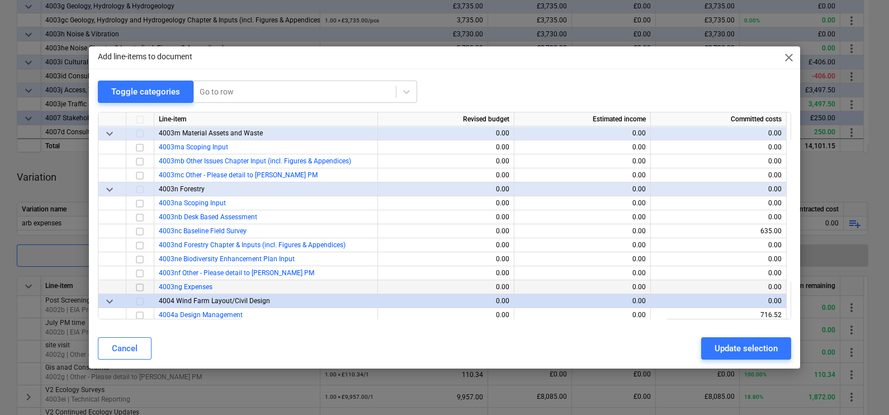
click at [140, 286] on input "checkbox" at bounding box center [139, 287] width 13 height 13
drag, startPoint x: 725, startPoint y: 352, endPoint x: 607, endPoint y: 336, distance: 119.7
click at [726, 352] on div "Update selection" at bounding box center [746, 348] width 63 height 15
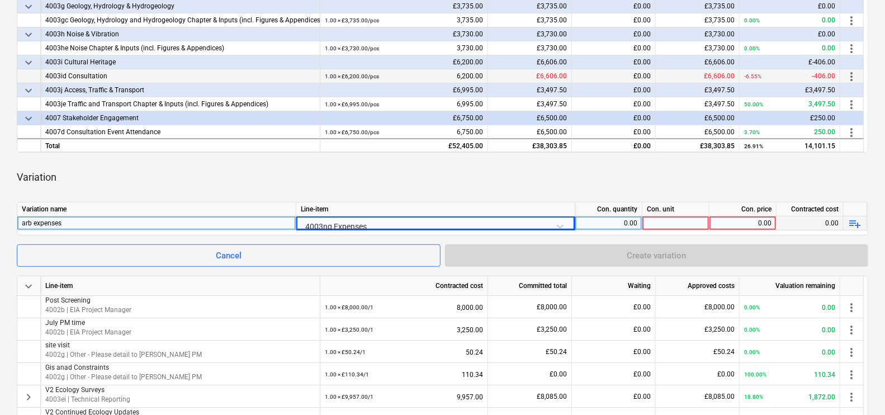
click at [630, 228] on div "0.00" at bounding box center [609, 223] width 58 height 14
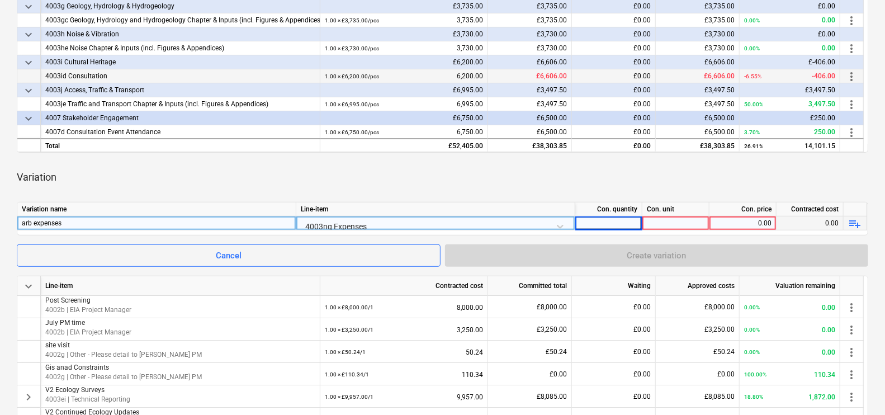
type input "1"
click at [668, 220] on div at bounding box center [676, 223] width 67 height 14
click at [749, 224] on div "0.00" at bounding box center [743, 223] width 58 height 14
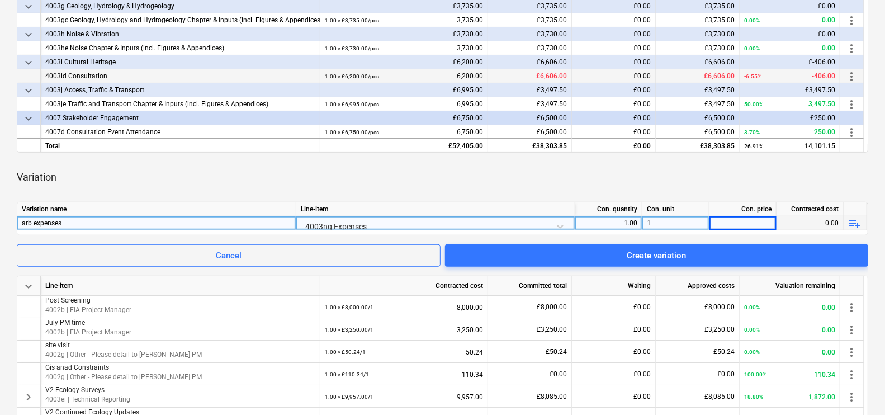
click at [754, 222] on input at bounding box center [743, 222] width 67 height 13
type input "70.86"
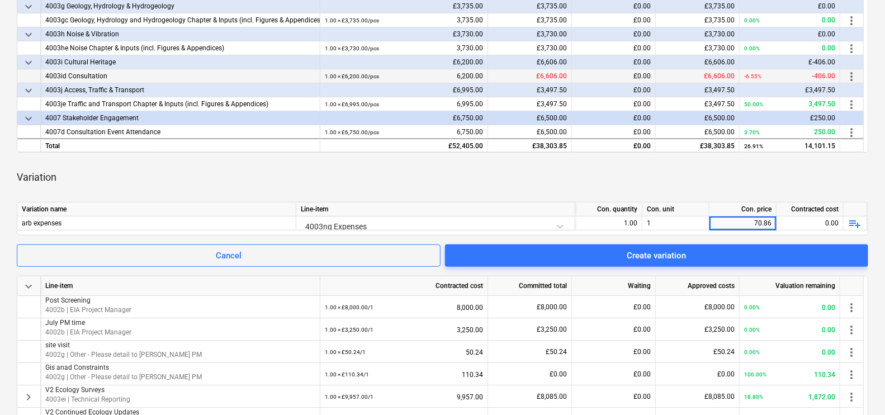
click at [765, 190] on div "Variation" at bounding box center [443, 177] width 852 height 31
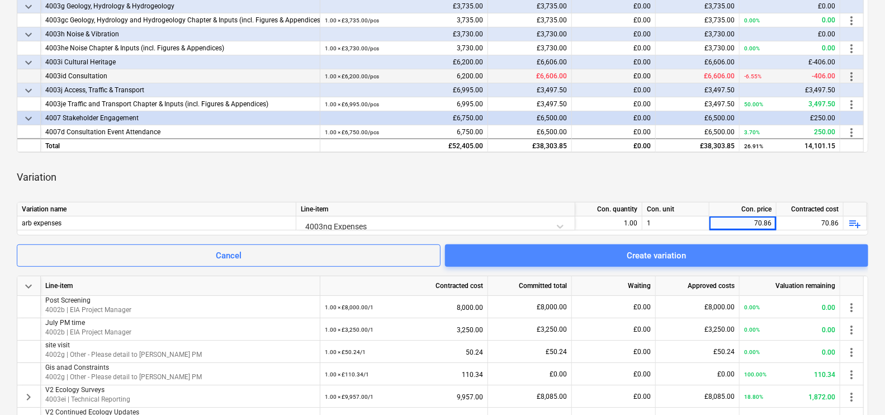
click at [663, 252] on div "Create variation" at bounding box center [656, 255] width 59 height 15
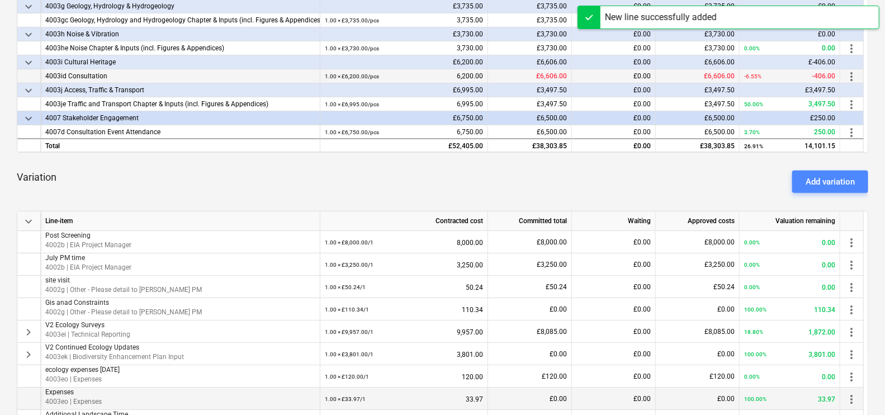
click at [809, 180] on div "Add variation" at bounding box center [830, 181] width 49 height 15
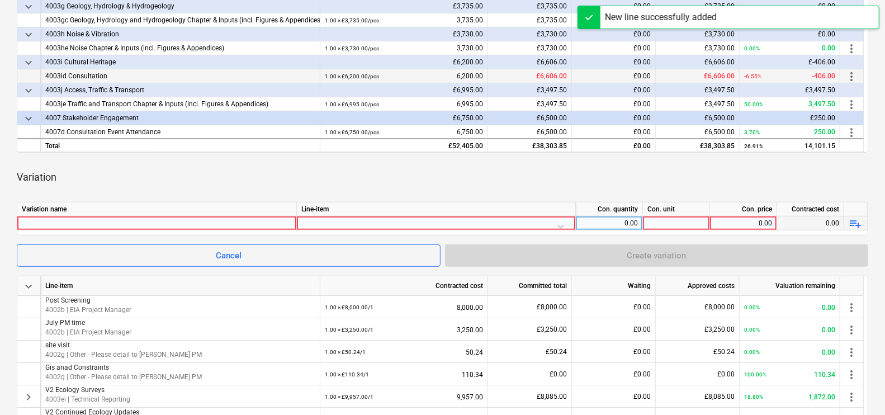
click at [215, 223] on div at bounding box center [157, 222] width 270 height 13
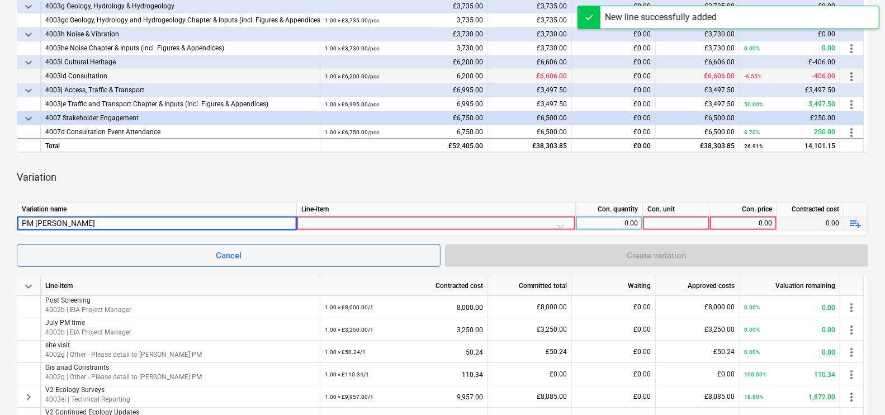
type input "PM Time"
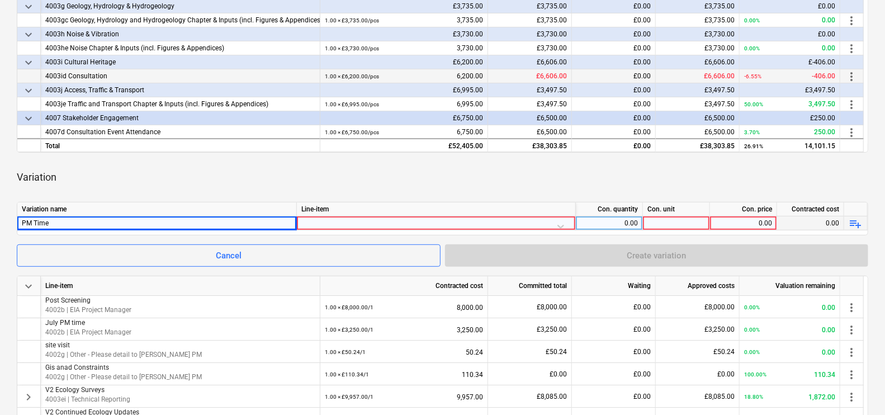
click at [355, 223] on div at bounding box center [436, 226] width 270 height 20
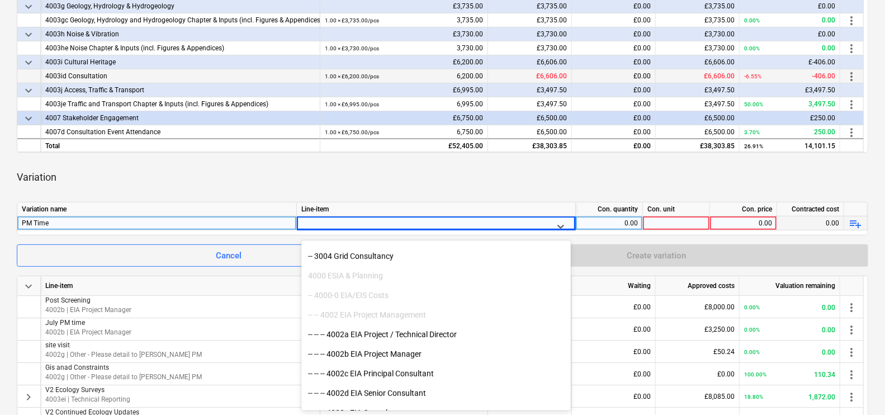
scroll to position [629, 0]
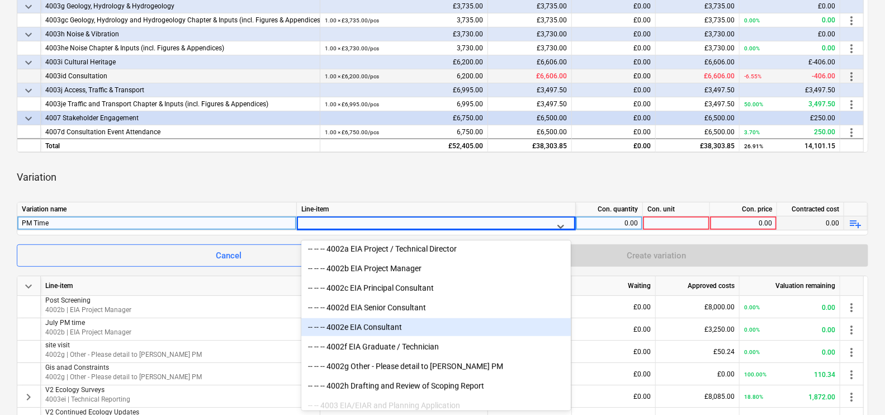
click at [406, 329] on div "-- -- -- 4002e EIA Consultant" at bounding box center [436, 327] width 270 height 18
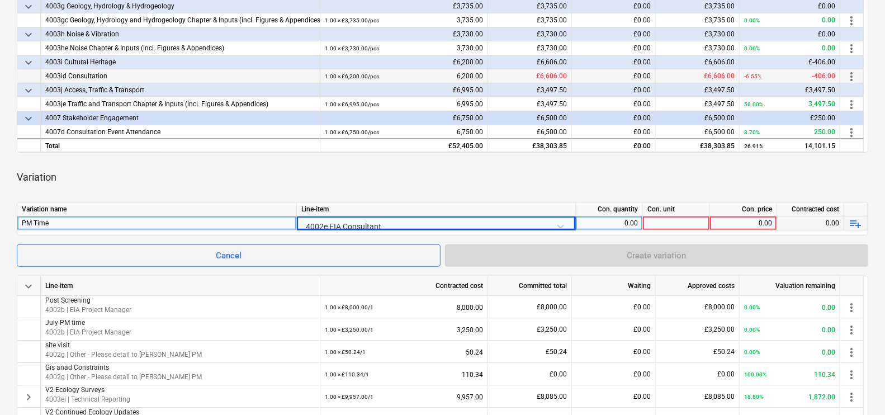
click at [628, 225] on div "0.00" at bounding box center [609, 223] width 58 height 14
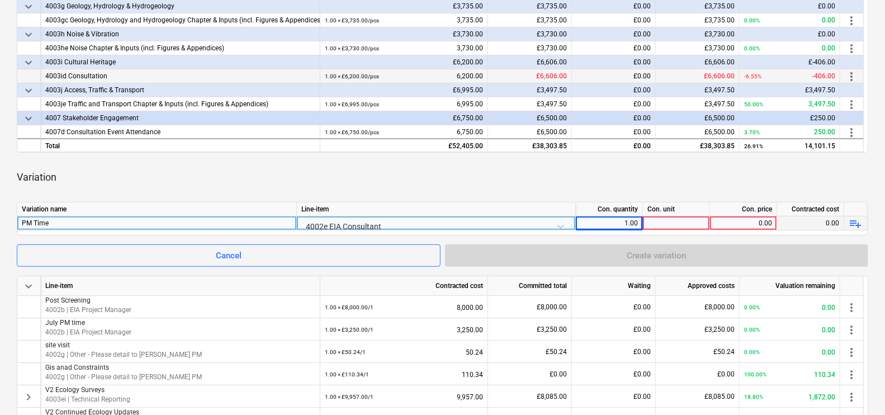
click at [655, 223] on div at bounding box center [676, 223] width 67 height 14
type input "1"
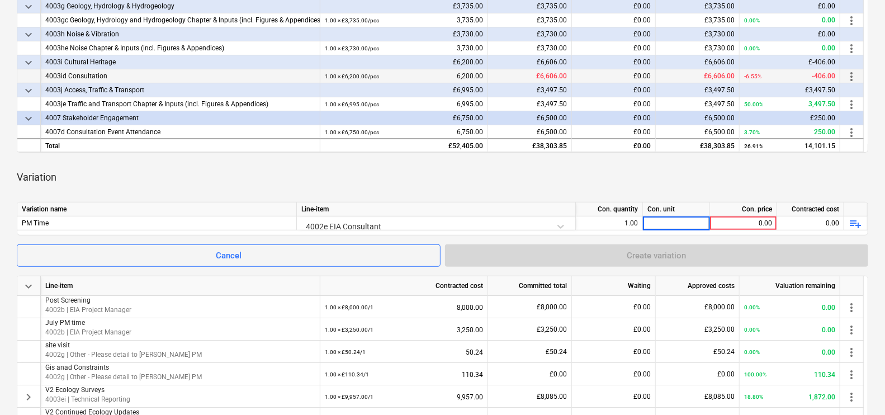
type input "3"
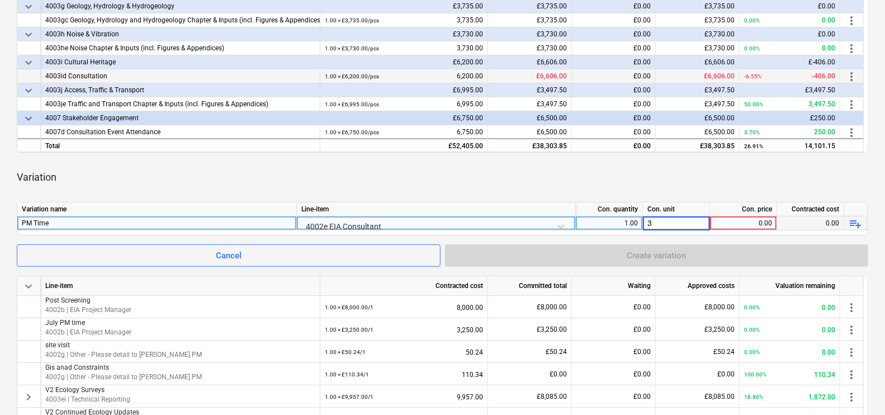
click at [738, 223] on div "0.00" at bounding box center [744, 223] width 58 height 14
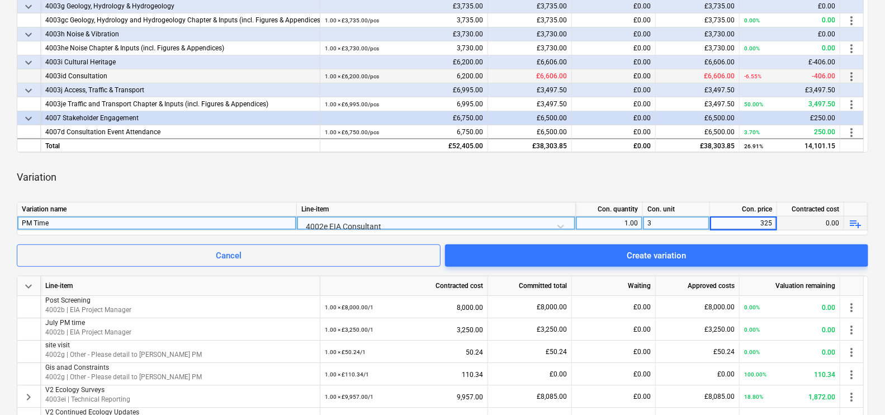
type input "3250"
click at [783, 170] on div "Variation" at bounding box center [443, 177] width 852 height 31
click at [625, 212] on div "Con. quantity" at bounding box center [609, 209] width 67 height 14
click at [626, 220] on div "1.00" at bounding box center [609, 223] width 58 height 14
type input "3"
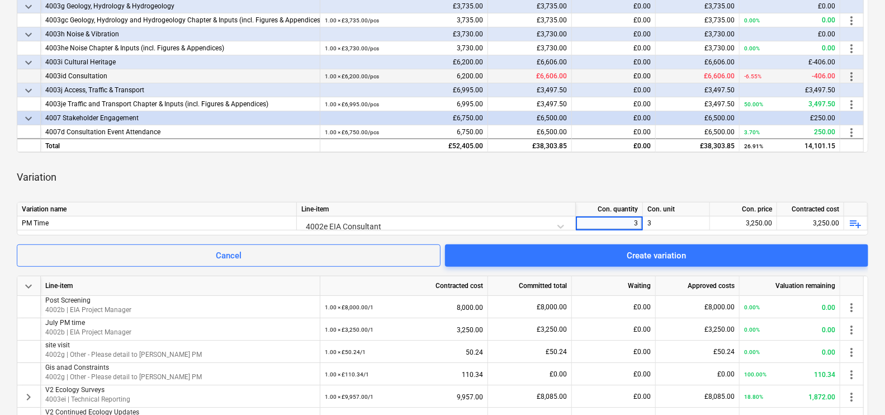
click at [679, 191] on div "Variation" at bounding box center [443, 177] width 852 height 31
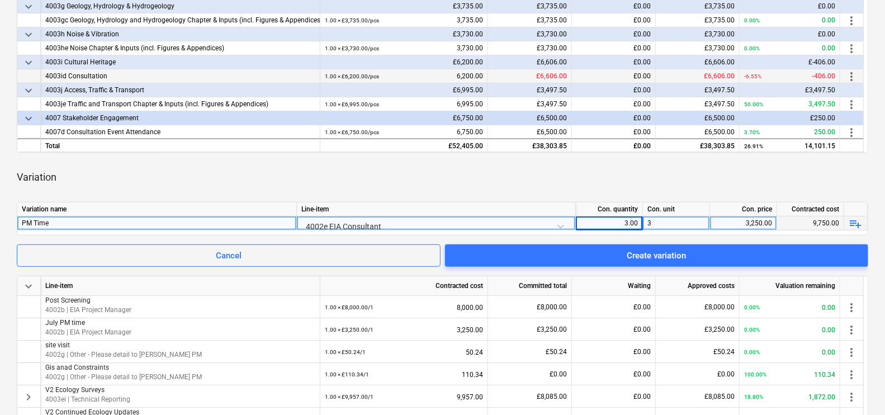
click at [679, 222] on div "3" at bounding box center [676, 223] width 67 height 14
type input "1"
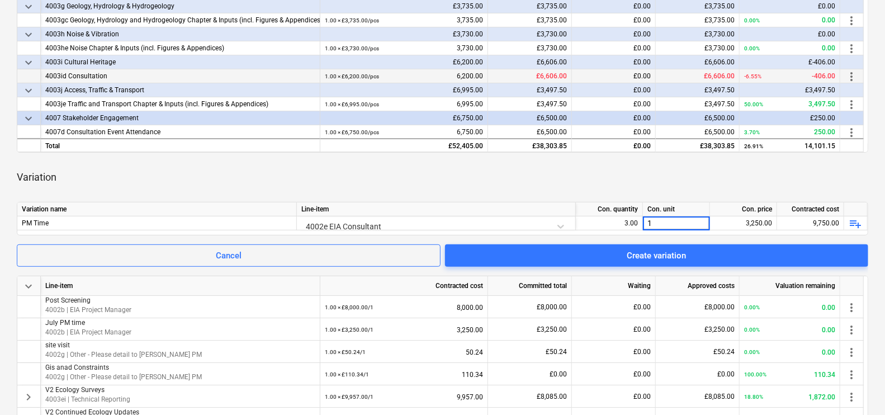
click at [746, 171] on div "Variation" at bounding box center [443, 177] width 852 height 31
click at [655, 157] on div "keyboard_arrow_down Line-item Contracted cost Committed total Waiting Approved …" at bounding box center [443, 239] width 852 height 670
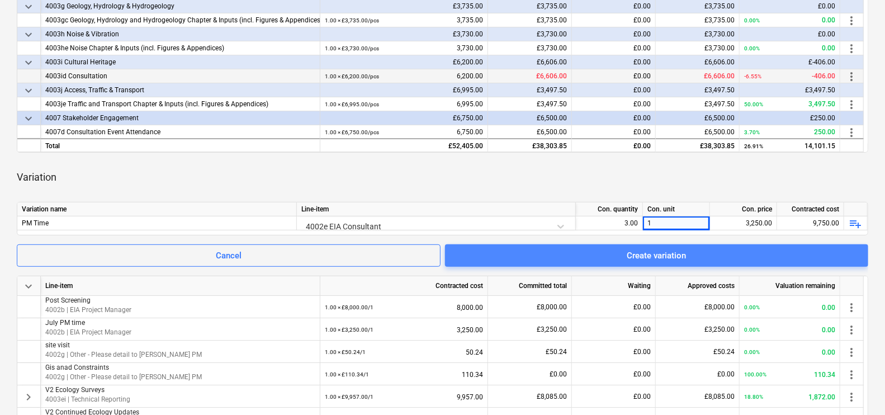
click at [668, 246] on button "Create variation" at bounding box center [656, 255] width 423 height 22
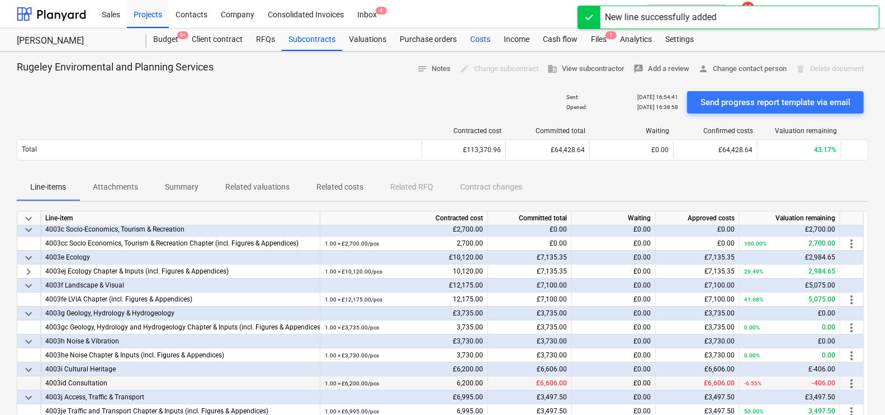
click at [468, 45] on div "Costs" at bounding box center [481, 40] width 34 height 22
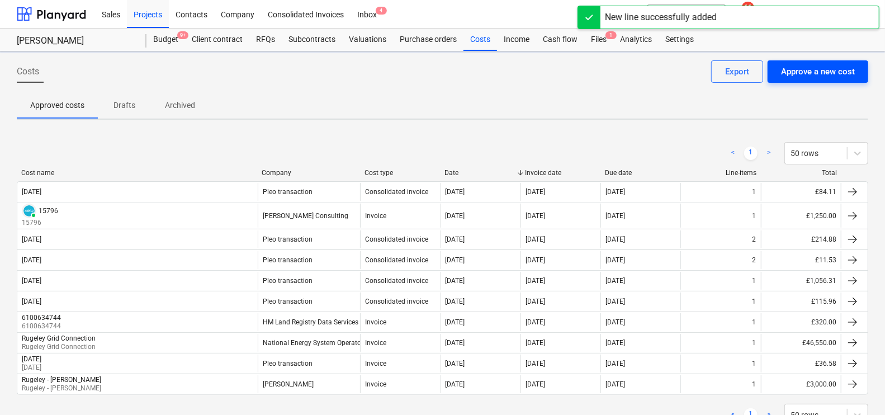
click at [802, 67] on div "Approve a new cost" at bounding box center [818, 71] width 74 height 15
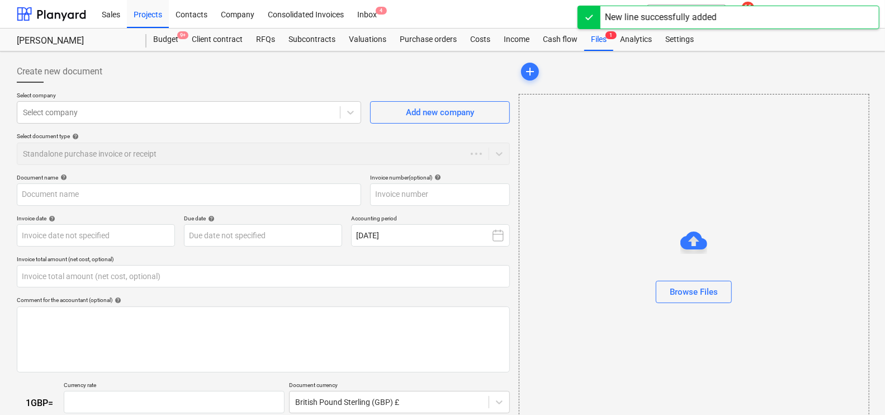
type input "0.00"
type input "1.00"
click at [667, 306] on div at bounding box center [693, 307] width 349 height 9
click at [674, 300] on button "Browse Files" at bounding box center [694, 292] width 76 height 22
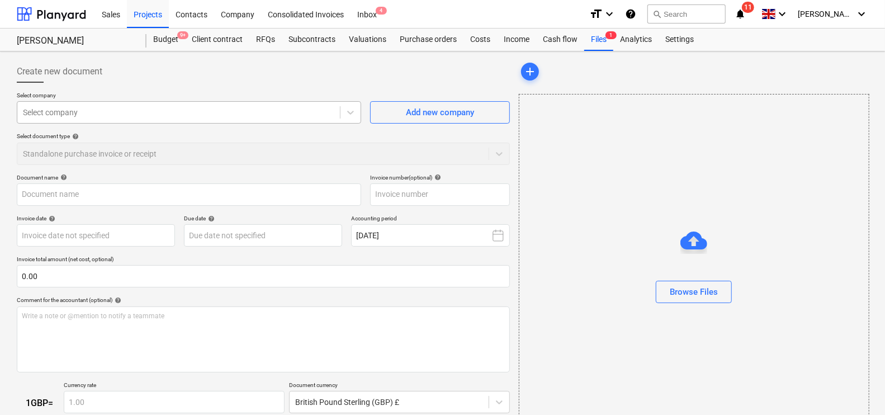
type input "0014442-5795.pdf"
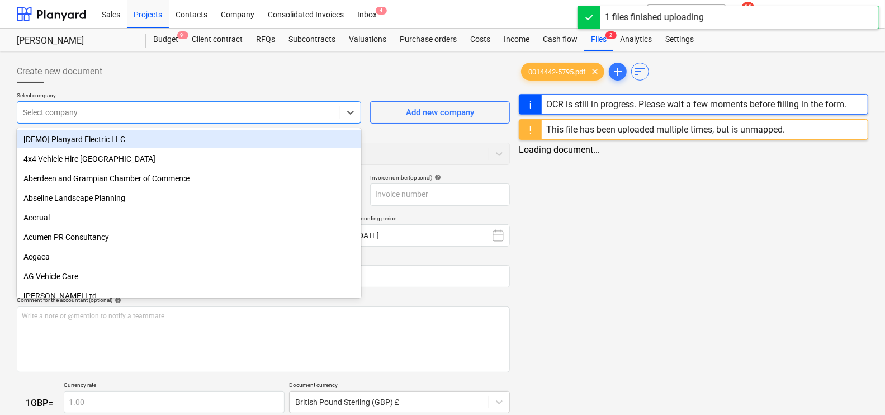
click at [88, 121] on div "Select company" at bounding box center [189, 112] width 344 height 22
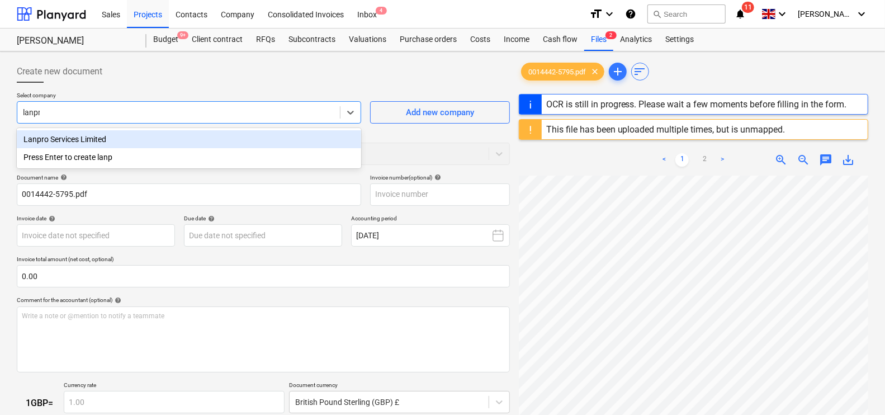
type input "lanpro"
click at [83, 139] on div "Lanpro Services Limited" at bounding box center [189, 139] width 344 height 18
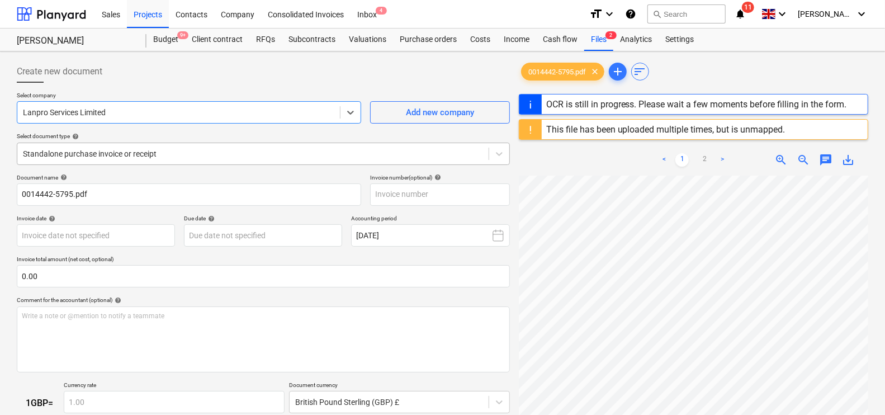
click at [82, 151] on div at bounding box center [253, 153] width 460 height 11
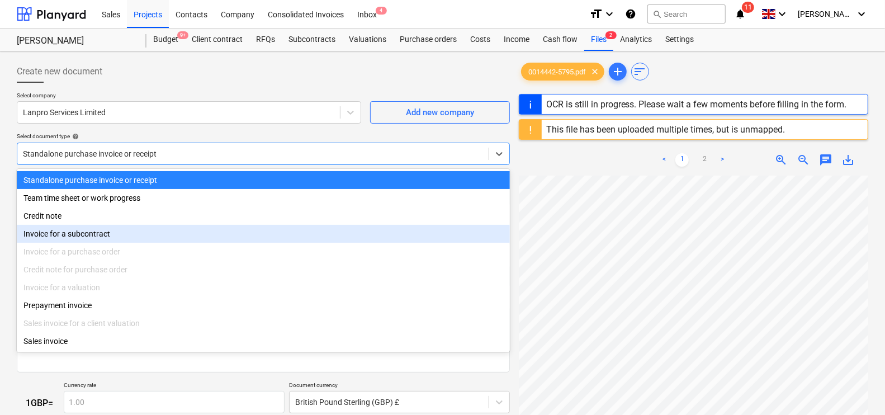
click at [83, 232] on div "Invoice for a subcontract" at bounding box center [263, 234] width 493 height 18
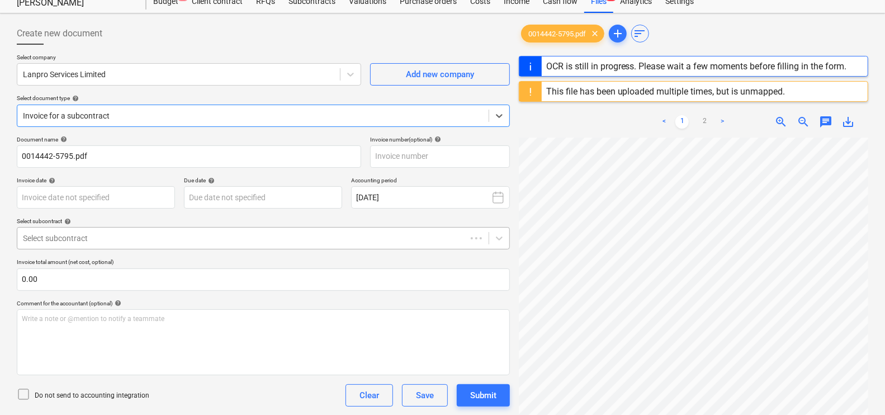
scroll to position [69, 0]
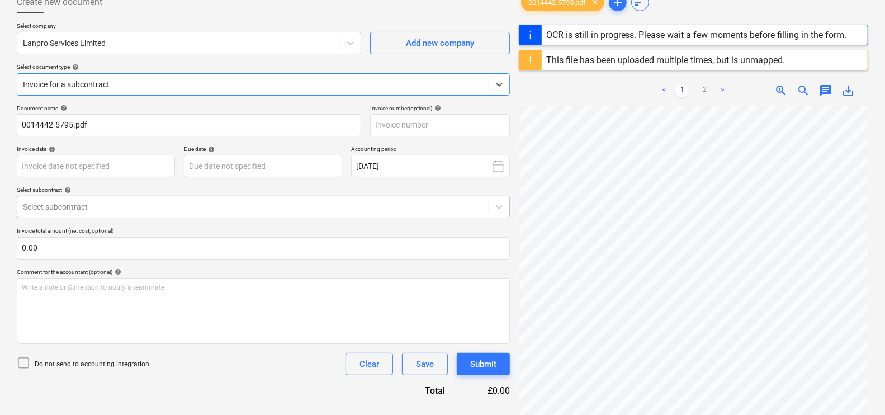
click at [89, 206] on div at bounding box center [253, 206] width 460 height 11
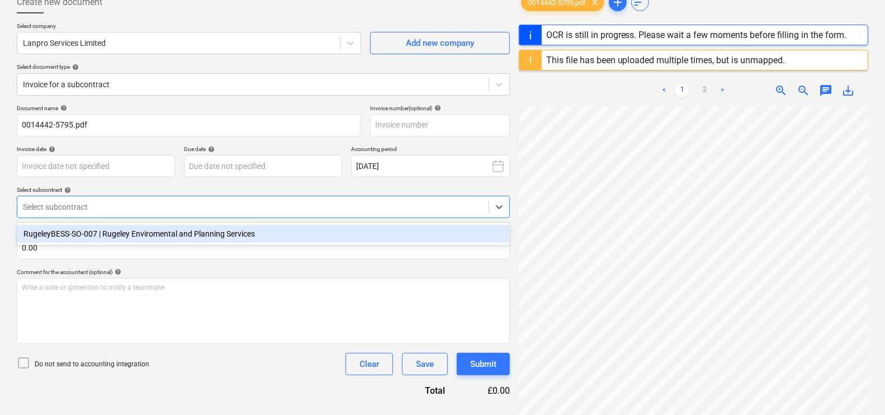
click at [123, 233] on div "RugeleyBESS-SO-007 | Rugeley Enviromental and Planning Services" at bounding box center [263, 234] width 493 height 18
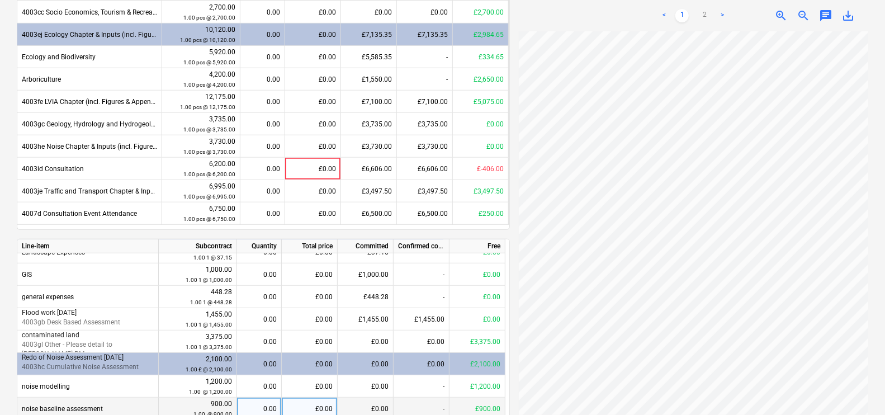
scroll to position [488, 0]
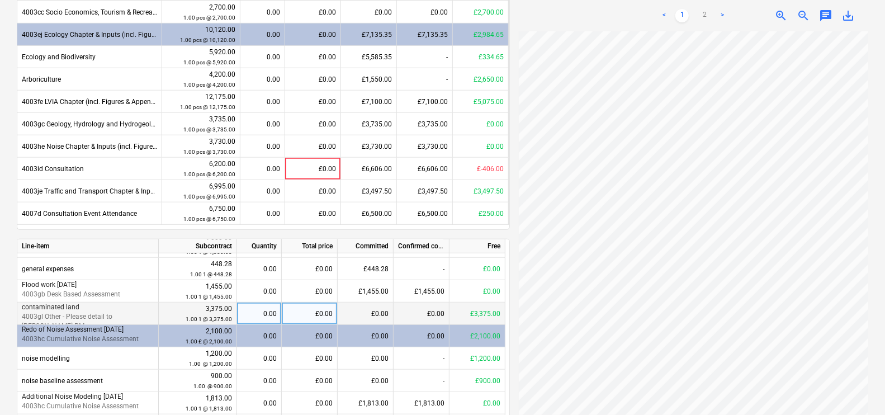
click at [258, 308] on div "0.00" at bounding box center [259, 314] width 35 height 22
click at [262, 311] on div "0.00" at bounding box center [259, 314] width 35 height 22
type input "0014442"
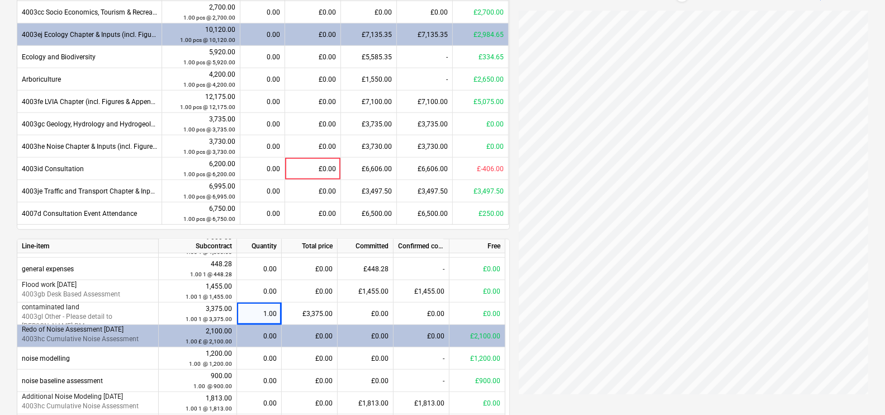
click at [472, 230] on div "Document name help 0014442 Invoice number (optional) help 0014442 Invoice date …" at bounding box center [263, 143] width 493 height 917
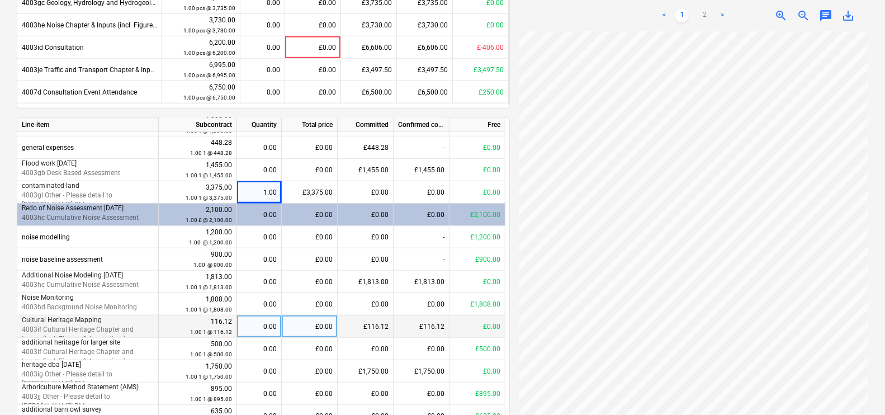
scroll to position [629, 0]
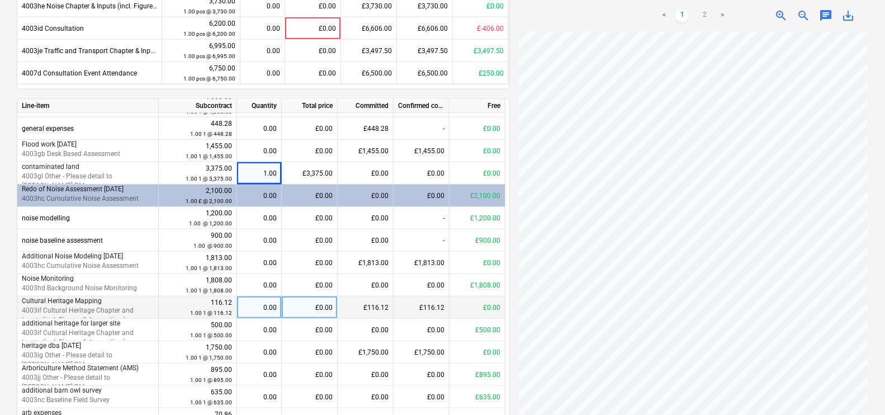
click at [262, 312] on div "0.00" at bounding box center [259, 307] width 35 height 22
type input "1"
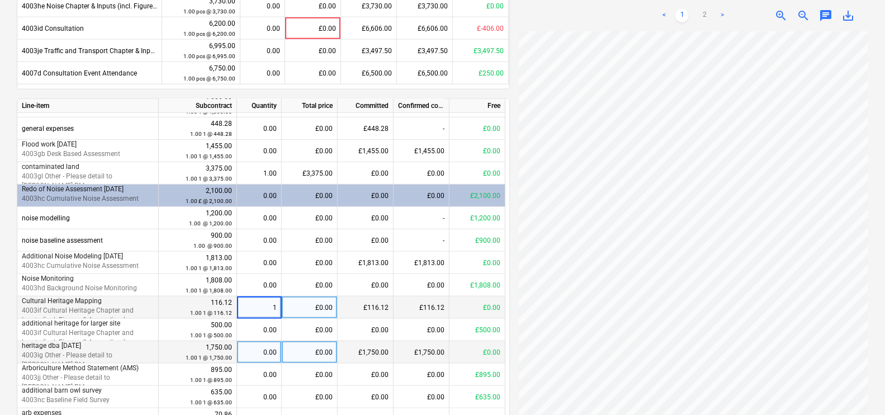
scroll to position [684, 0]
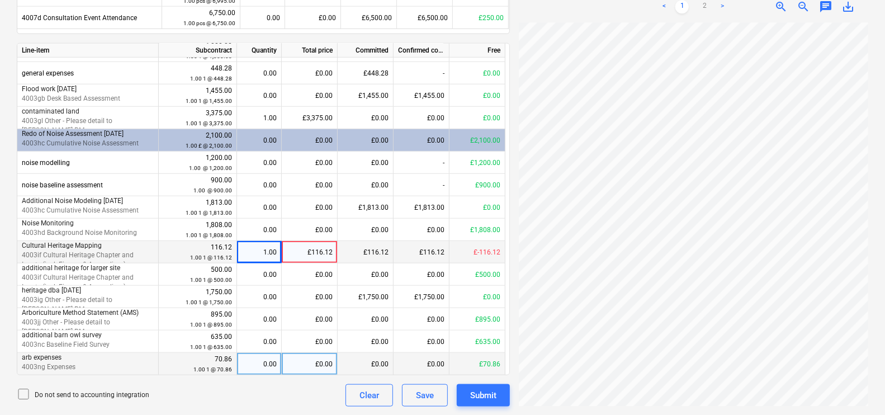
click at [267, 360] on div "0.00" at bounding box center [259, 364] width 35 height 22
type input "1"
click at [273, 254] on div "1.00" at bounding box center [259, 252] width 35 height 22
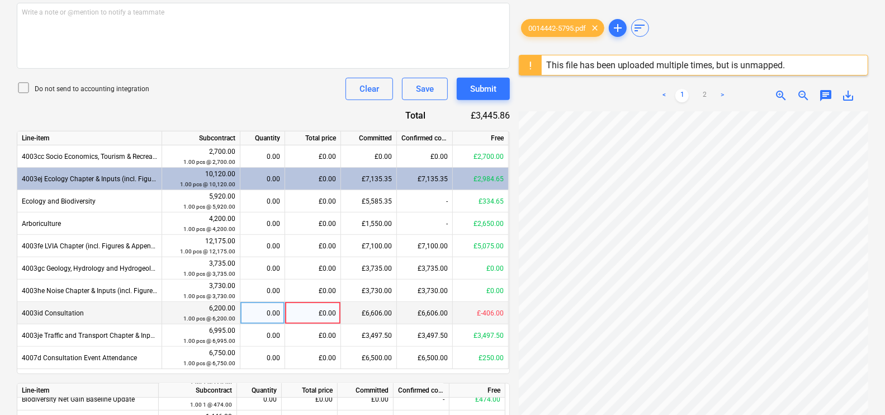
scroll to position [405, 0]
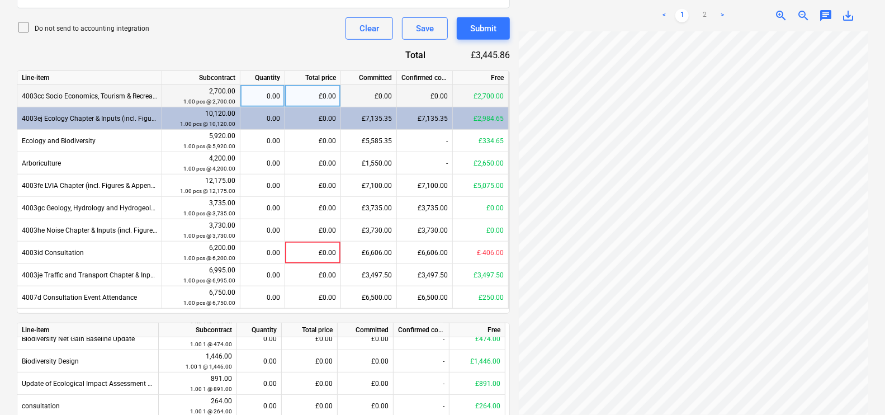
click at [259, 92] on div "0.00" at bounding box center [262, 96] width 35 height 22
click at [311, 97] on div "£0.00" at bounding box center [313, 96] width 56 height 22
type input "2240"
click at [245, 51] on div "Document name help 0014442 Invoice number (optional) help 0014442 Invoice date …" at bounding box center [263, 227] width 493 height 917
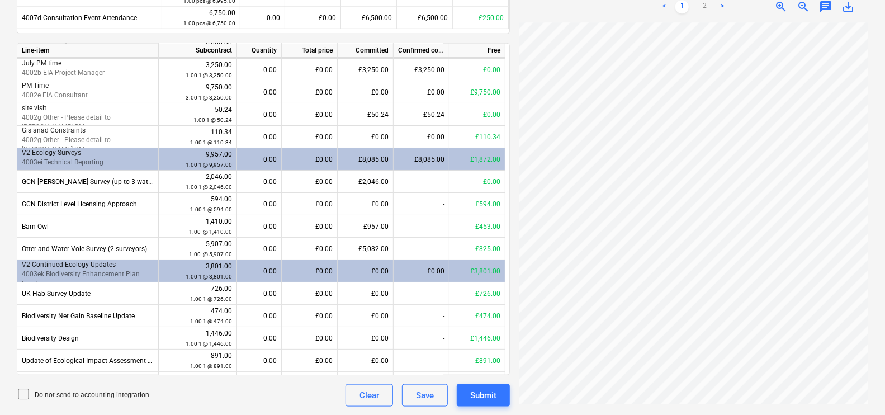
scroll to position [0, 0]
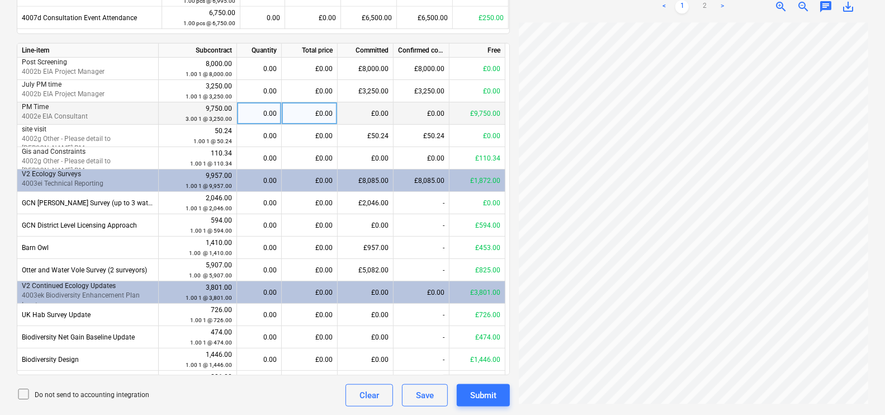
click at [262, 115] on div "0.00" at bounding box center [259, 113] width 35 height 22
type input "1"
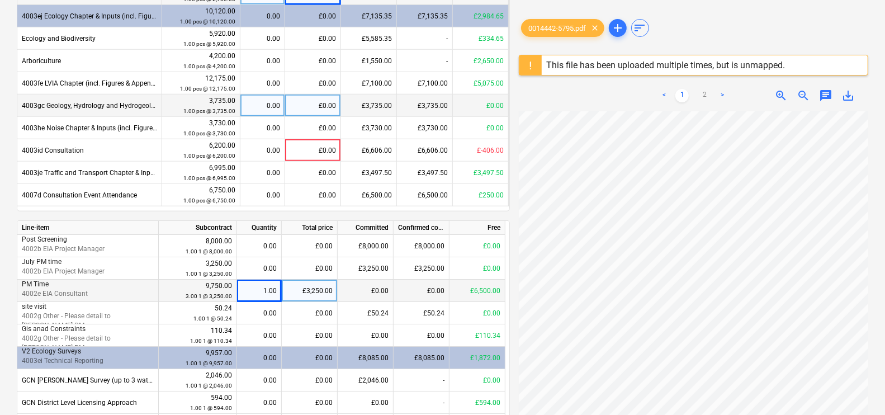
scroll to position [475, 0]
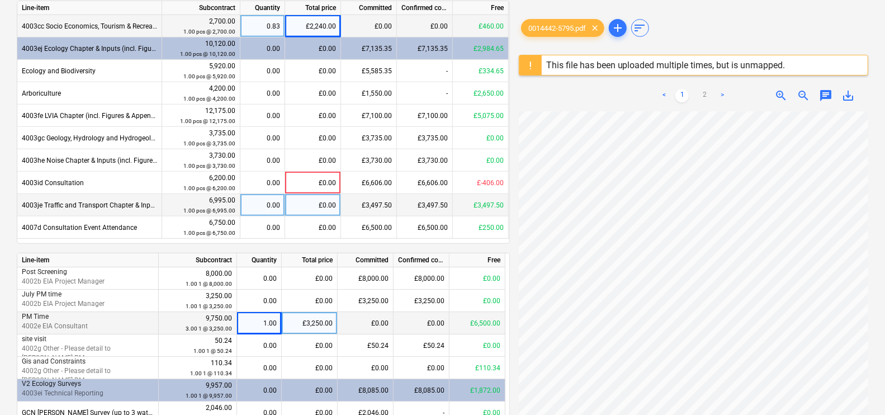
click at [247, 201] on div "0.00" at bounding box center [262, 205] width 35 height 22
click at [325, 203] on div "£0.00" at bounding box center [313, 205] width 56 height 22
type input "3497.50"
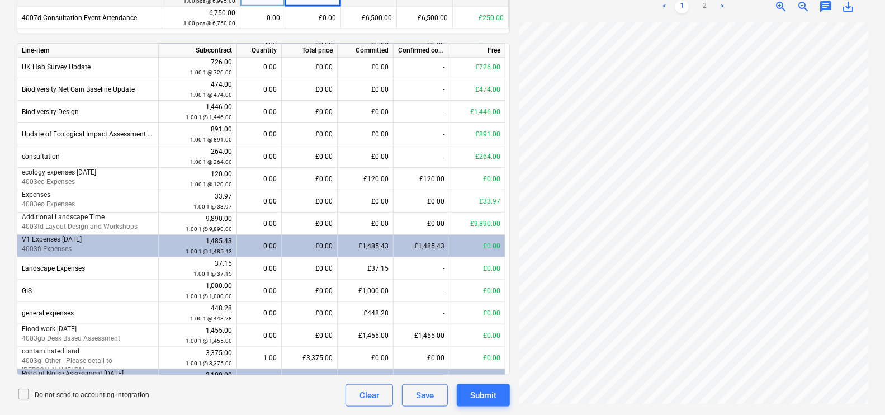
scroll to position [279, 0]
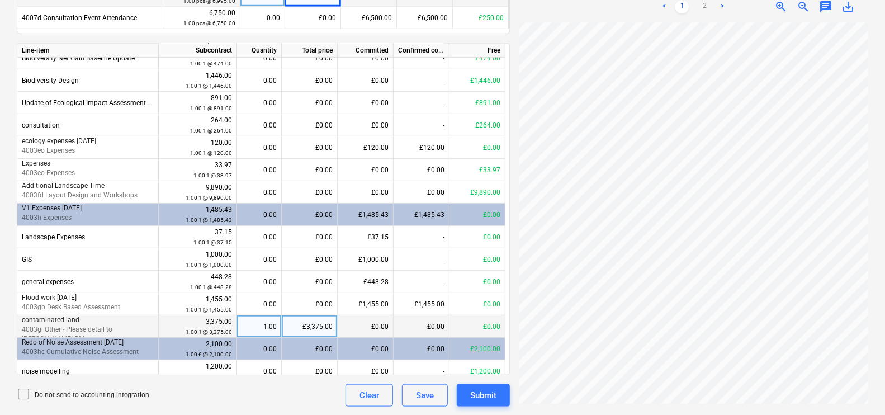
click at [287, 330] on div "£3,375.00" at bounding box center [310, 326] width 56 height 22
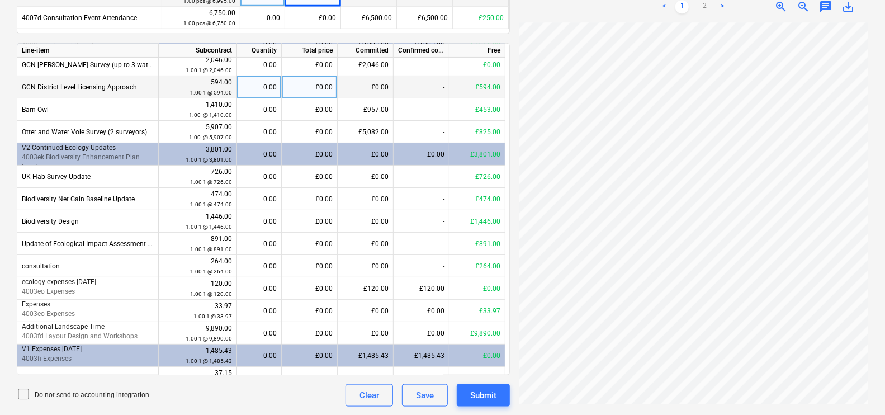
scroll to position [0, 0]
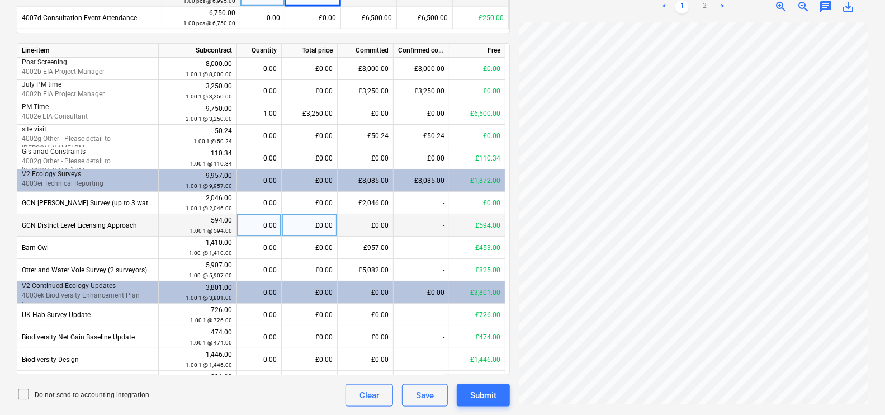
click at [274, 221] on div "0.00" at bounding box center [259, 225] width 35 height 22
click at [299, 219] on div "£0.00" at bounding box center [310, 225] width 56 height 22
type input "400"
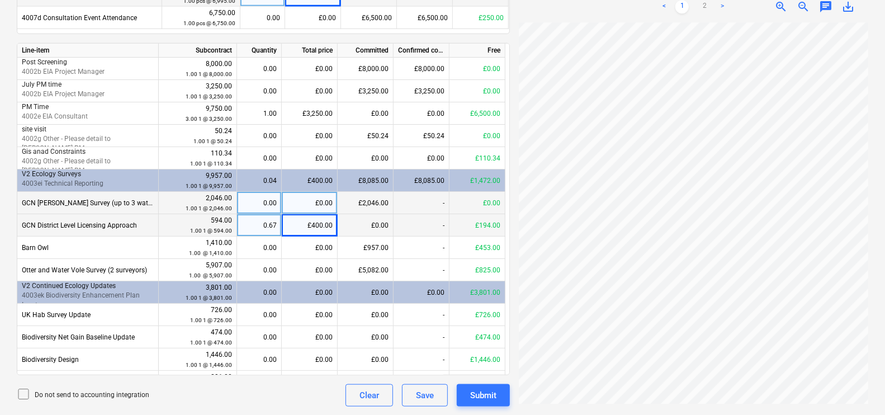
scroll to position [212, 0]
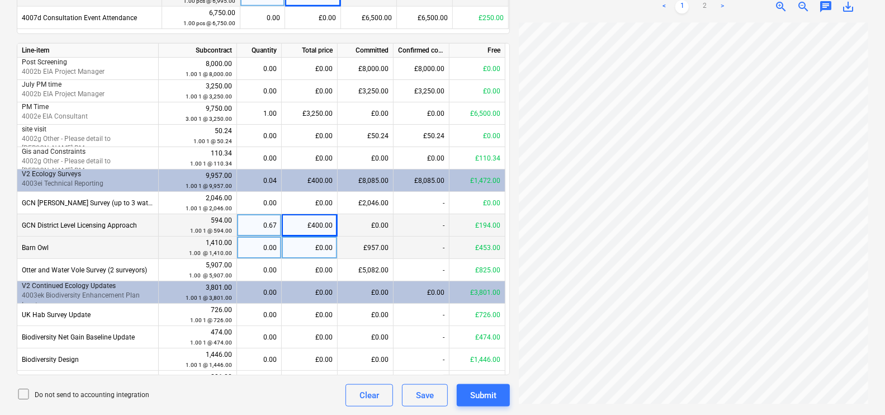
click at [324, 246] on div "£0.00" at bounding box center [310, 248] width 56 height 22
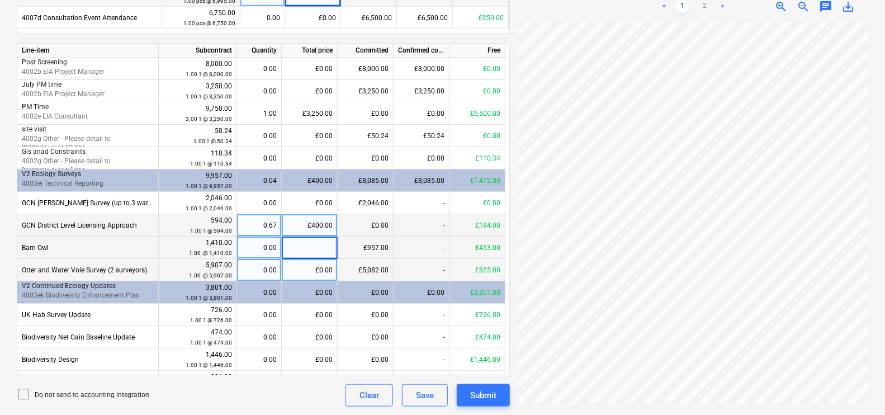
click at [328, 270] on div "£0.00" at bounding box center [310, 270] width 56 height 22
click at [327, 244] on div "£0.00" at bounding box center [310, 248] width 56 height 22
type input "453"
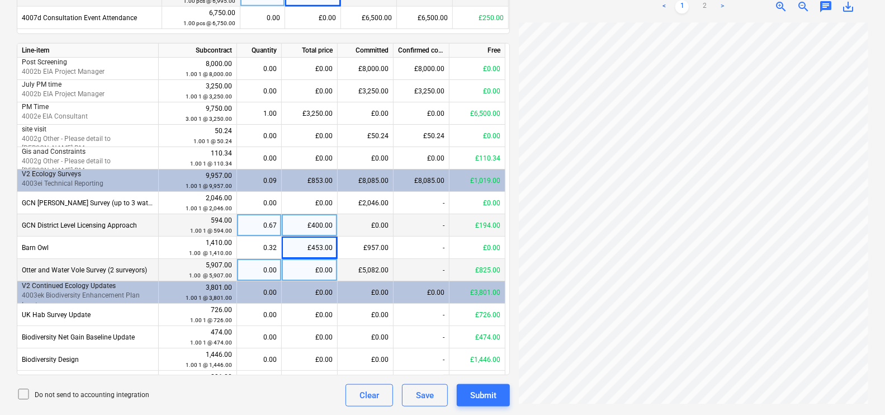
click at [315, 275] on div "£0.00" at bounding box center [310, 270] width 56 height 22
type input "306"
click at [320, 267] on div "£306.00" at bounding box center [310, 270] width 56 height 22
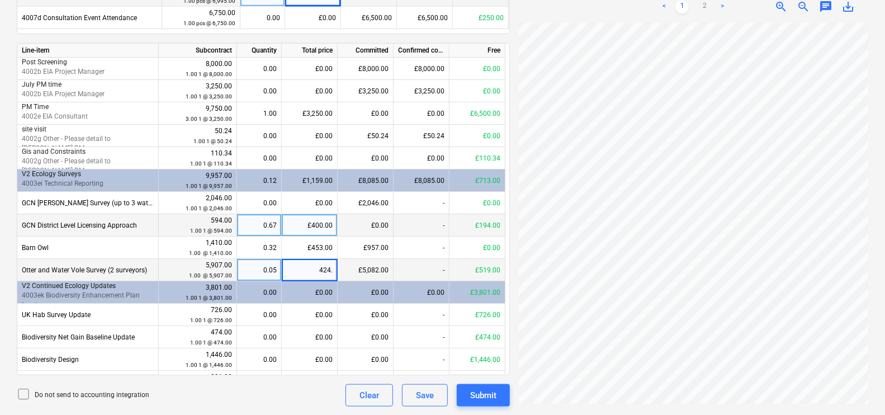
type input "424.1"
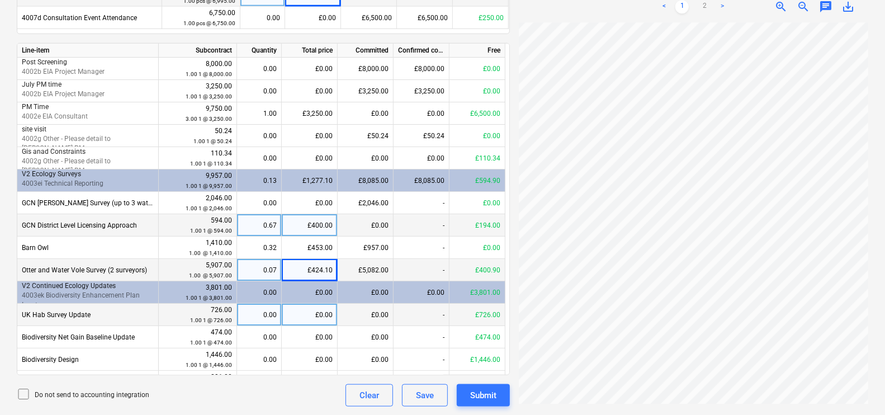
click at [272, 319] on div "0.00" at bounding box center [259, 315] width 35 height 22
type input "1"
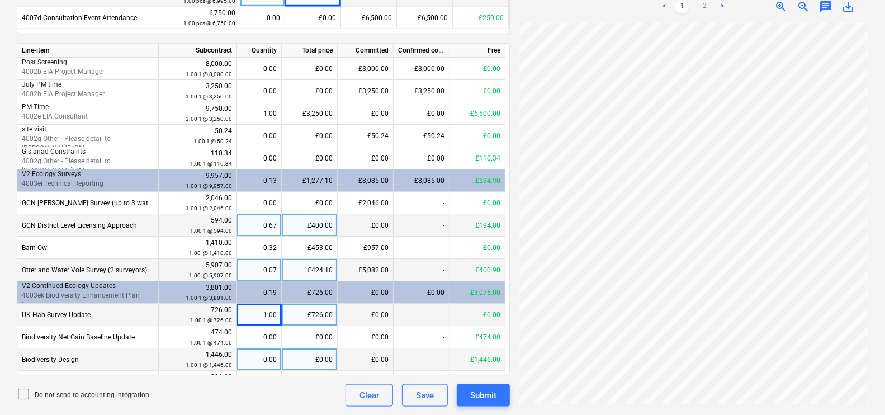
click at [276, 363] on div "0.00" at bounding box center [259, 359] width 35 height 22
click at [304, 355] on div "£0.00" at bounding box center [310, 359] width 56 height 22
type input "723"
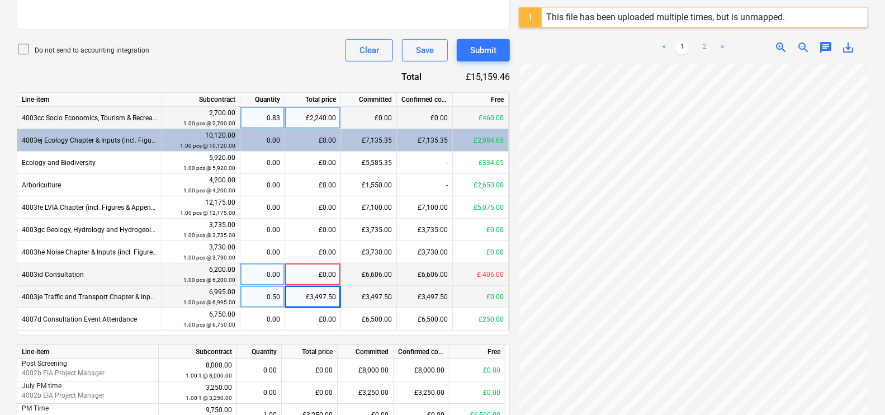
scroll to position [405, 0]
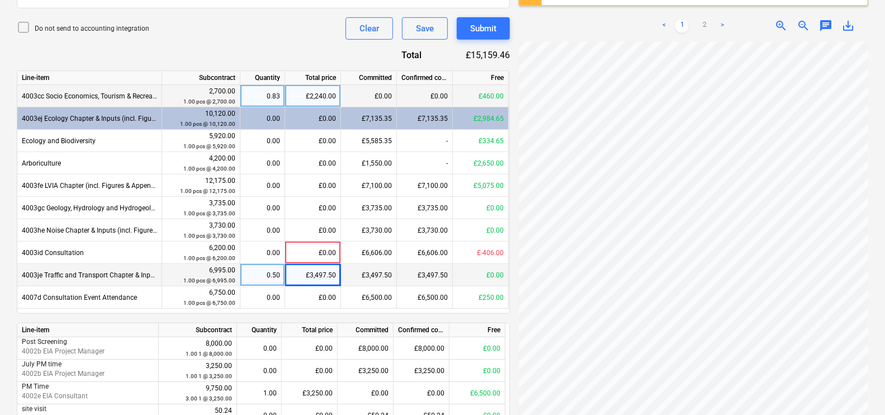
click at [119, 278] on span "4003je Traffic and Transport Chapter & Inputs (incl. Figures & Appendices)" at bounding box center [133, 275] width 223 height 8
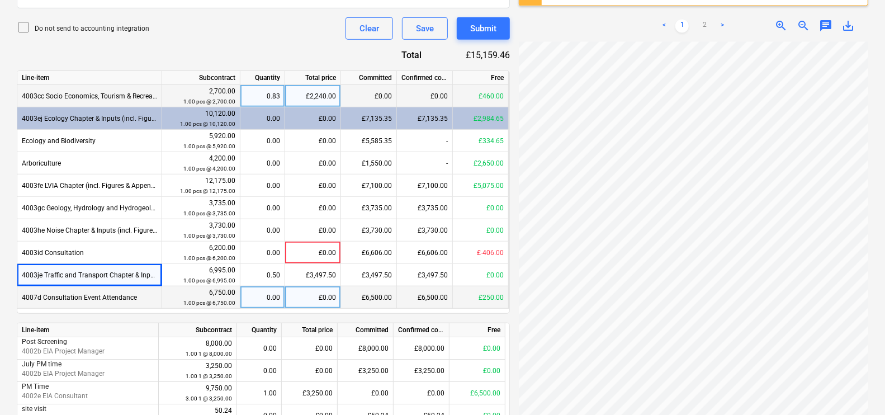
click at [103, 296] on span "4007d Consultation Event Attendance" at bounding box center [79, 298] width 115 height 8
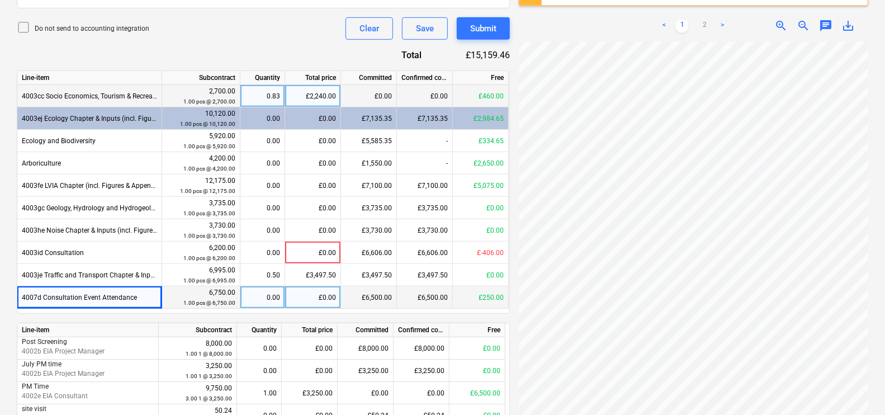
click at [313, 297] on div "£0.00" at bounding box center [313, 297] width 56 height 22
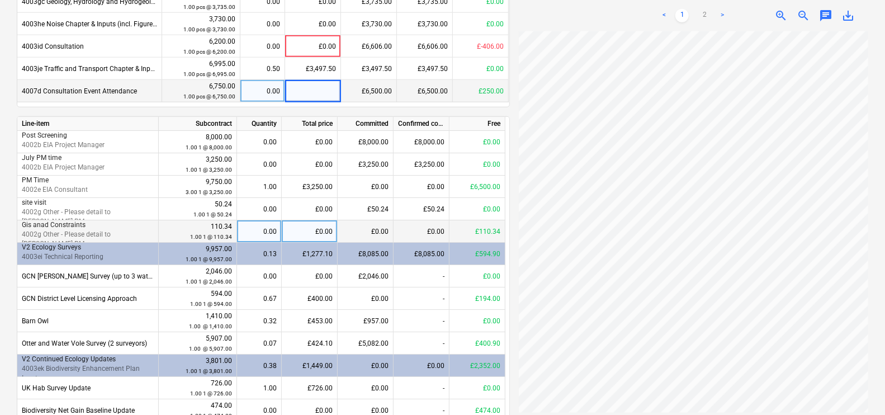
scroll to position [615, 0]
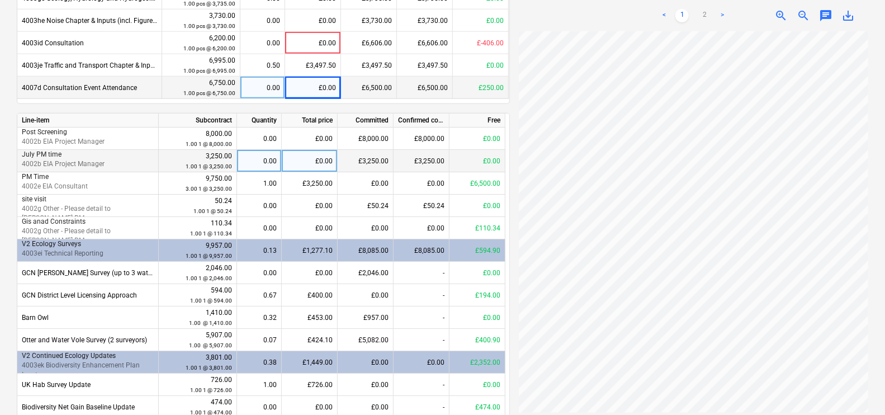
click at [275, 166] on div "0.00" at bounding box center [259, 161] width 35 height 22
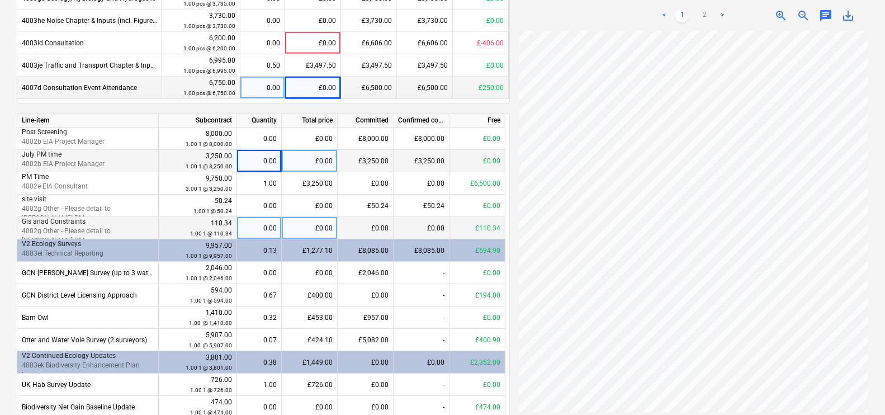
click at [260, 230] on div "0.00" at bounding box center [259, 228] width 35 height 22
type input "1"
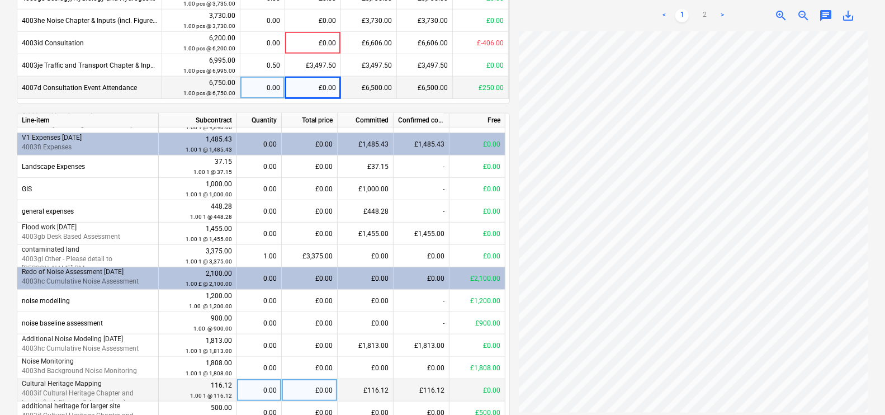
scroll to position [488, 0]
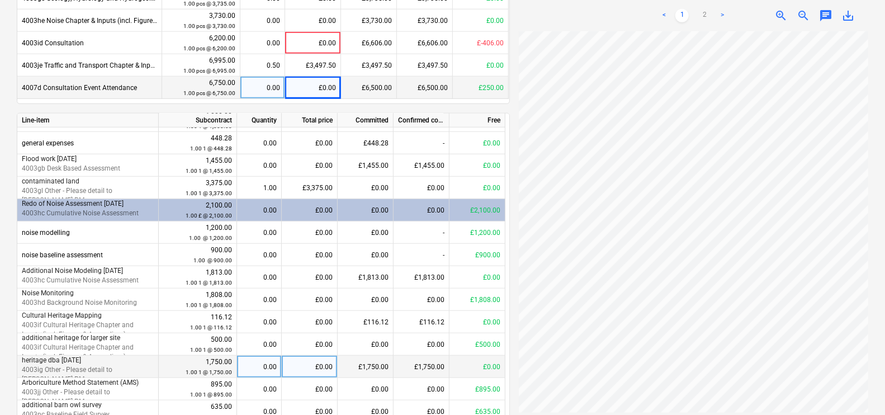
click at [267, 367] on div "0.00" at bounding box center [259, 367] width 35 height 22
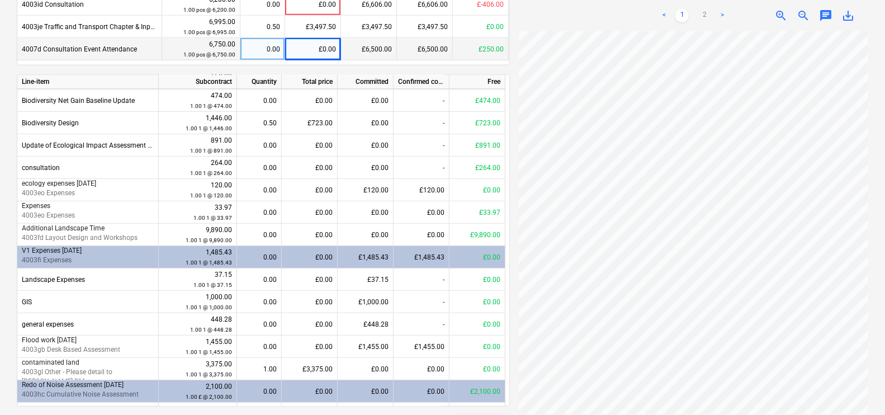
scroll to position [0, 0]
click at [707, 17] on link "2" at bounding box center [704, 15] width 13 height 13
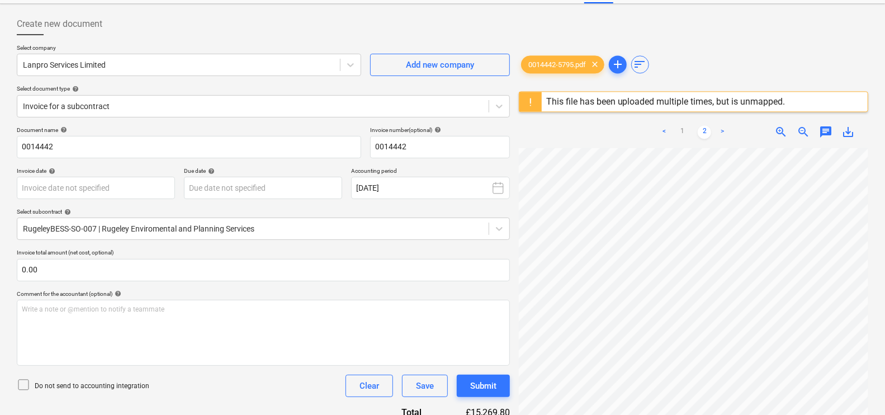
scroll to position [24, 0]
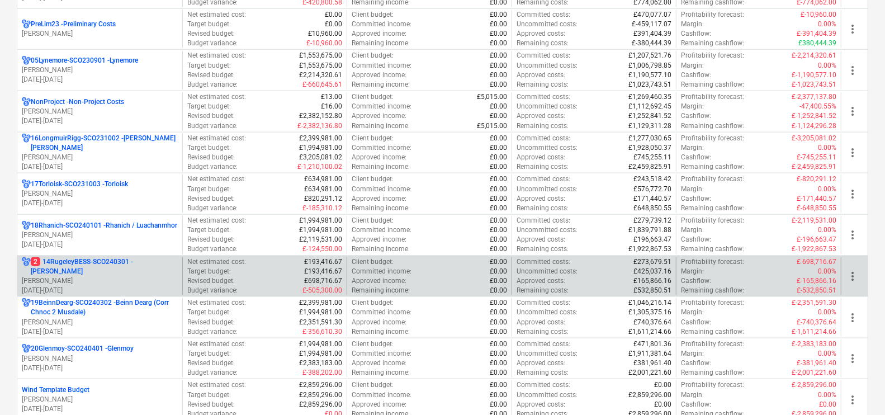
scroll to position [769, 0]
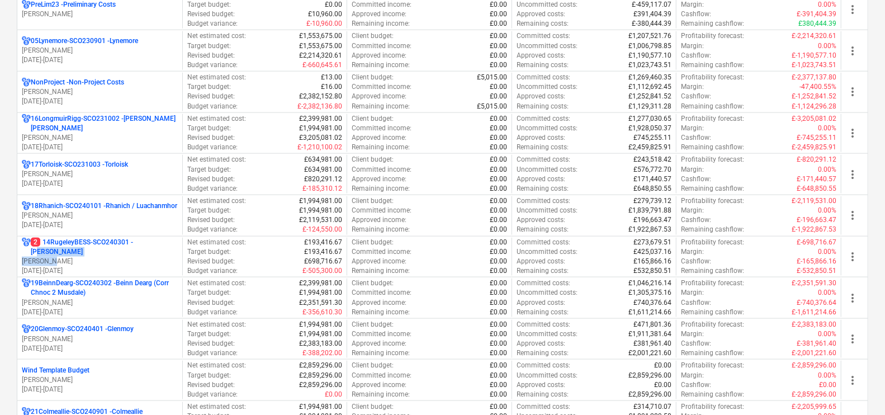
click at [143, 245] on div "2 14RugeleyBESS-SCO240301 - Rugeley BESS L. Petrie 01.04.2023 - 31.03.2027" at bounding box center [100, 257] width 156 height 39
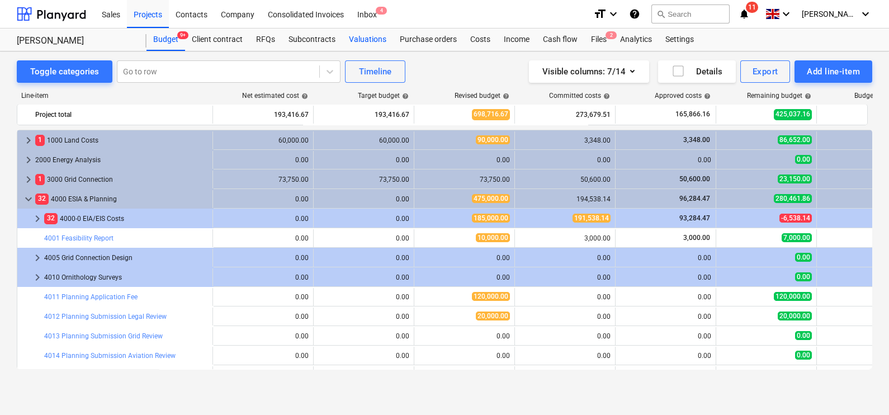
click at [361, 42] on div "Valuations" at bounding box center [367, 40] width 51 height 22
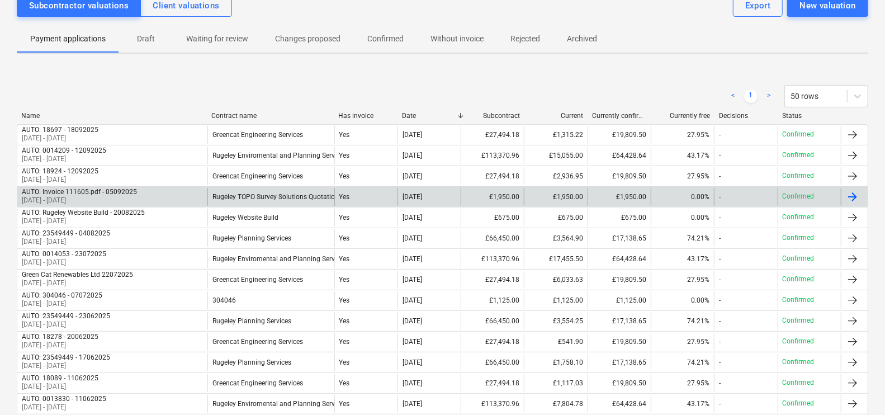
scroll to position [139, 0]
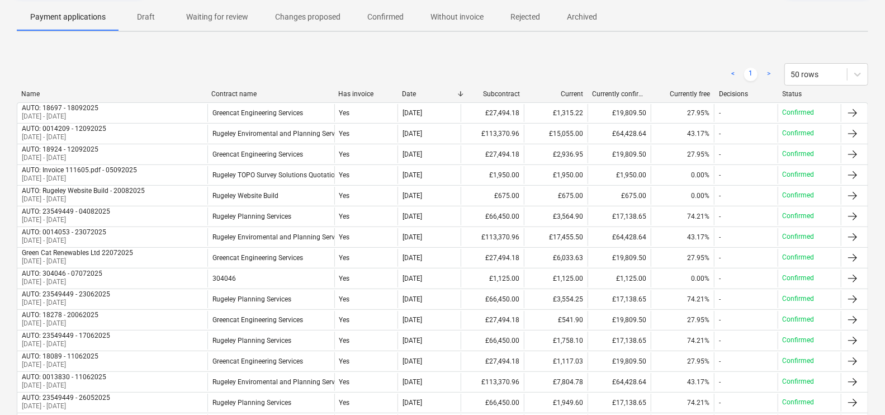
click at [464, 92] on div at bounding box center [461, 94] width 20 height 8
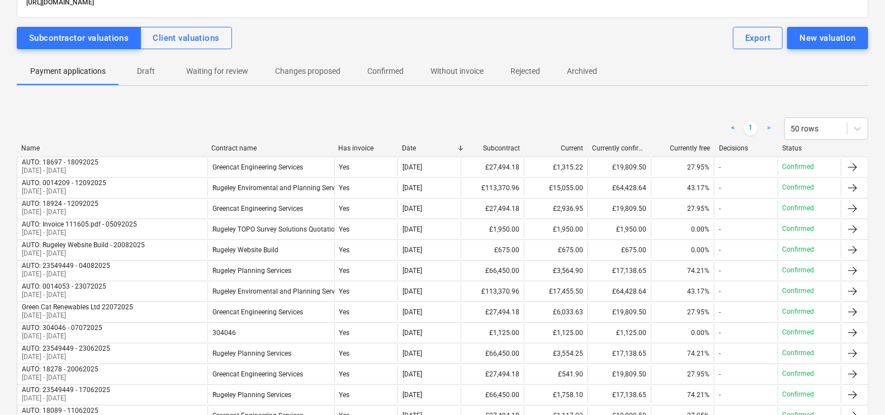
scroll to position [0, 0]
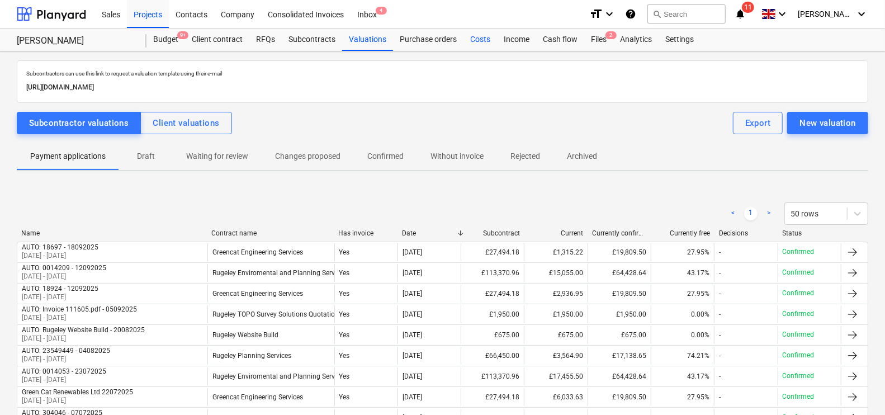
click at [487, 41] on div "Costs" at bounding box center [481, 40] width 34 height 22
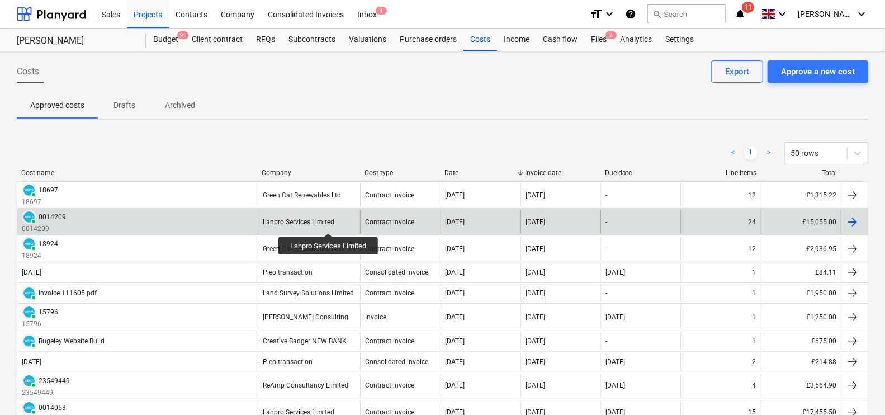
click at [329, 223] on div "Lanpro Services Limited" at bounding box center [299, 222] width 72 height 8
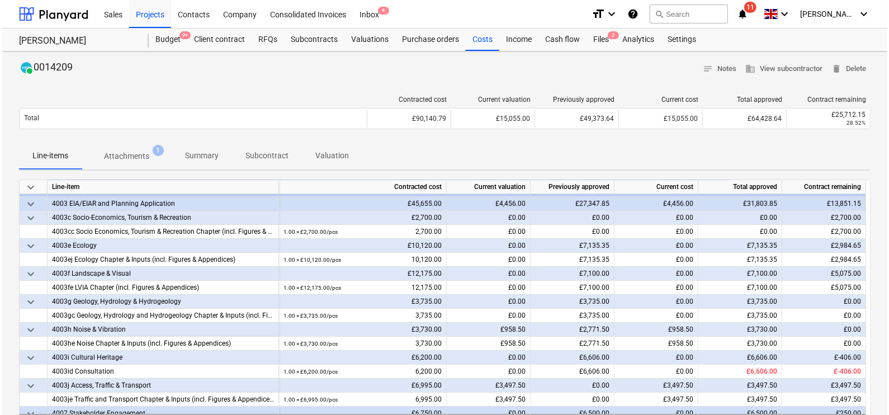
scroll to position [45, 0]
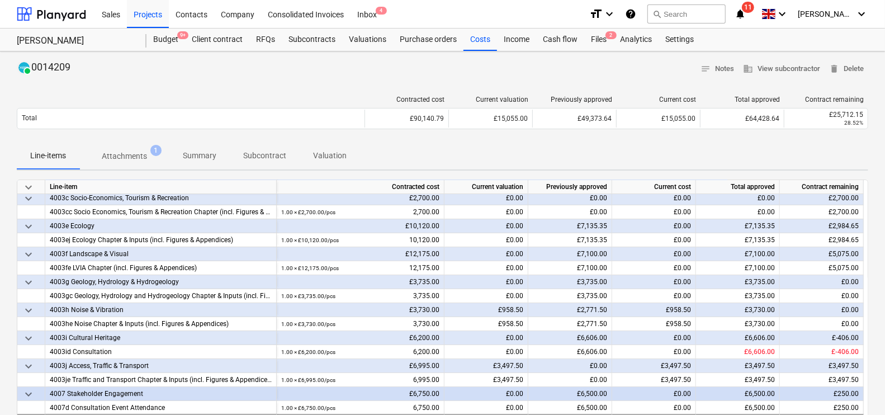
click at [119, 147] on span "Attachments 1" at bounding box center [124, 156] width 90 height 20
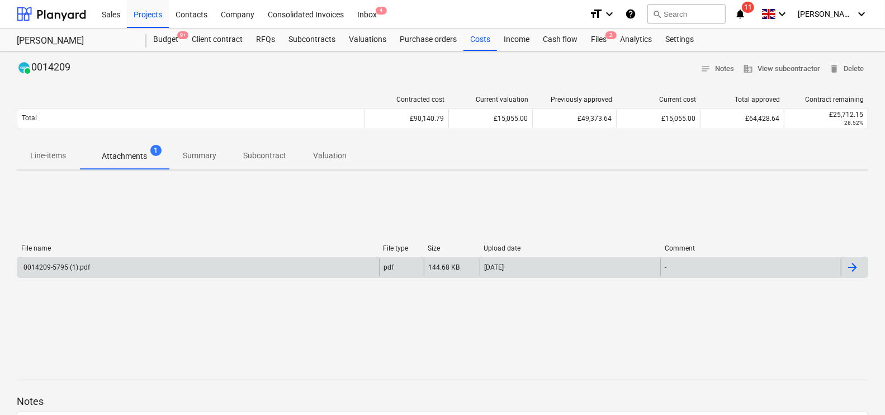
click at [103, 260] on div "0014209-5795 (1).pdf" at bounding box center [198, 267] width 362 height 18
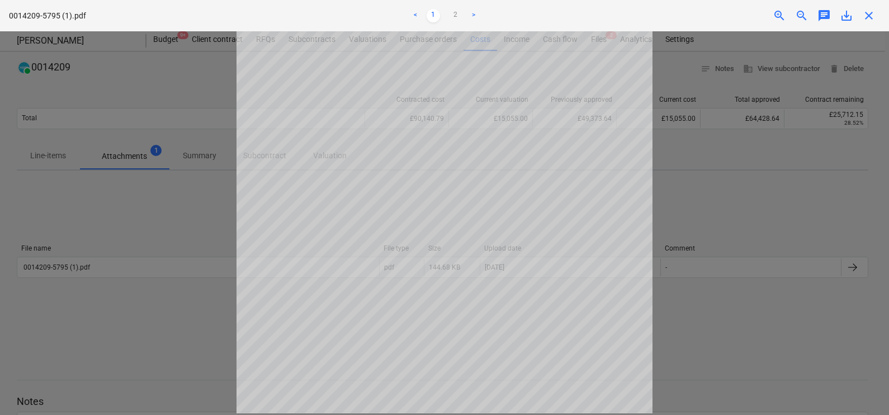
scroll to position [207, 0]
click at [460, 15] on link "2" at bounding box center [455, 15] width 13 height 13
click at [434, 15] on link "1" at bounding box center [433, 15] width 13 height 13
click at [785, 209] on div at bounding box center [444, 223] width 889 height 384
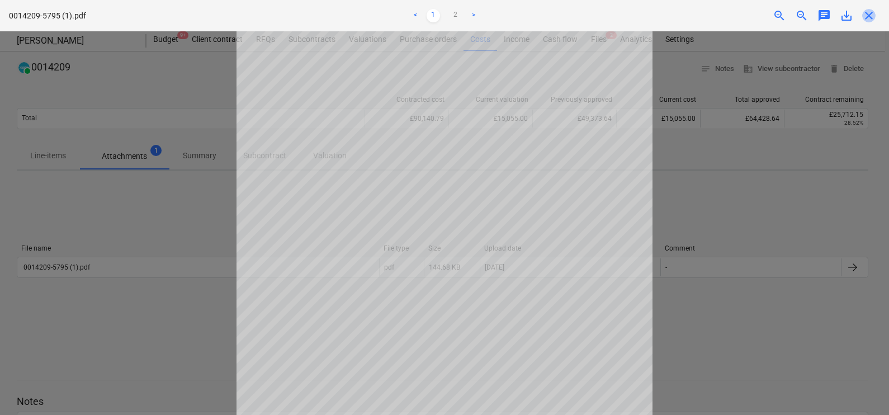
click at [874, 18] on span "close" at bounding box center [868, 15] width 13 height 13
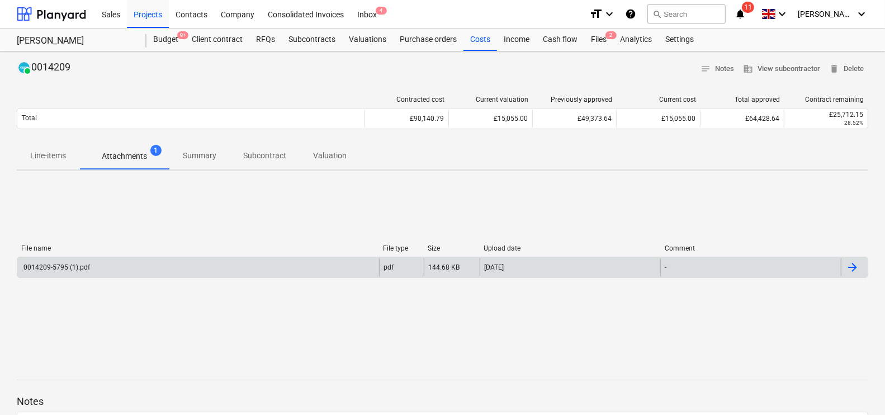
click at [162, 266] on div "0014209-5795 (1).pdf" at bounding box center [198, 267] width 362 height 18
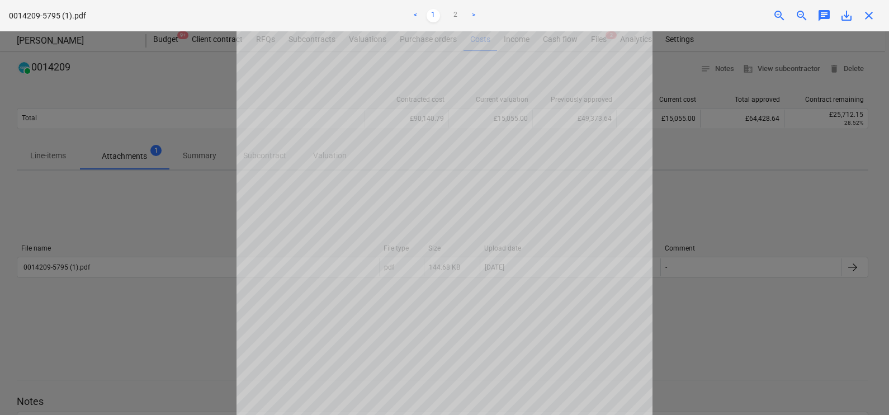
scroll to position [139, 0]
